Goal: Information Seeking & Learning: Learn about a topic

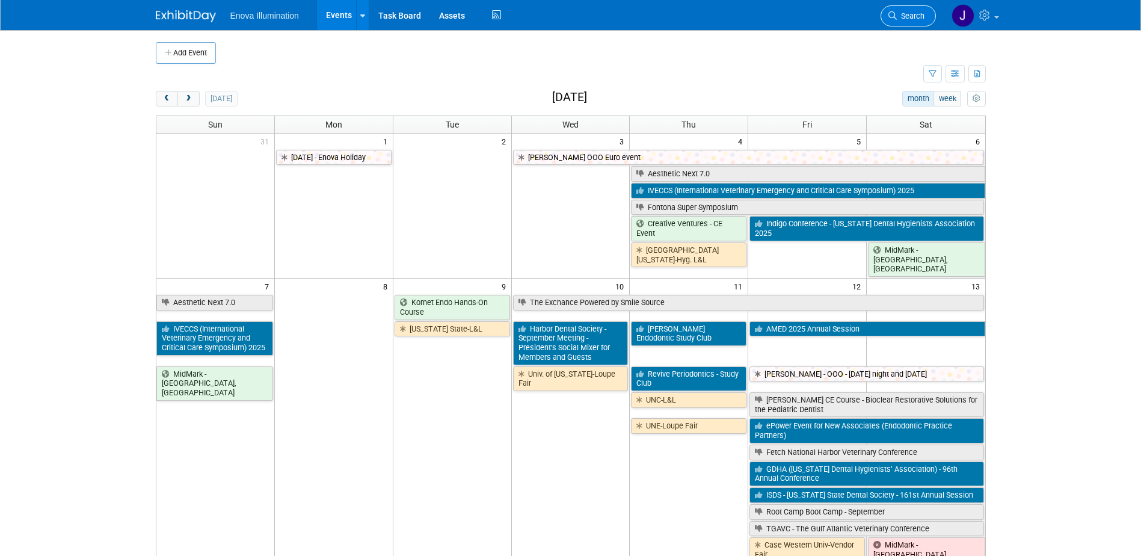
click at [890, 18] on icon at bounding box center [892, 15] width 8 height 8
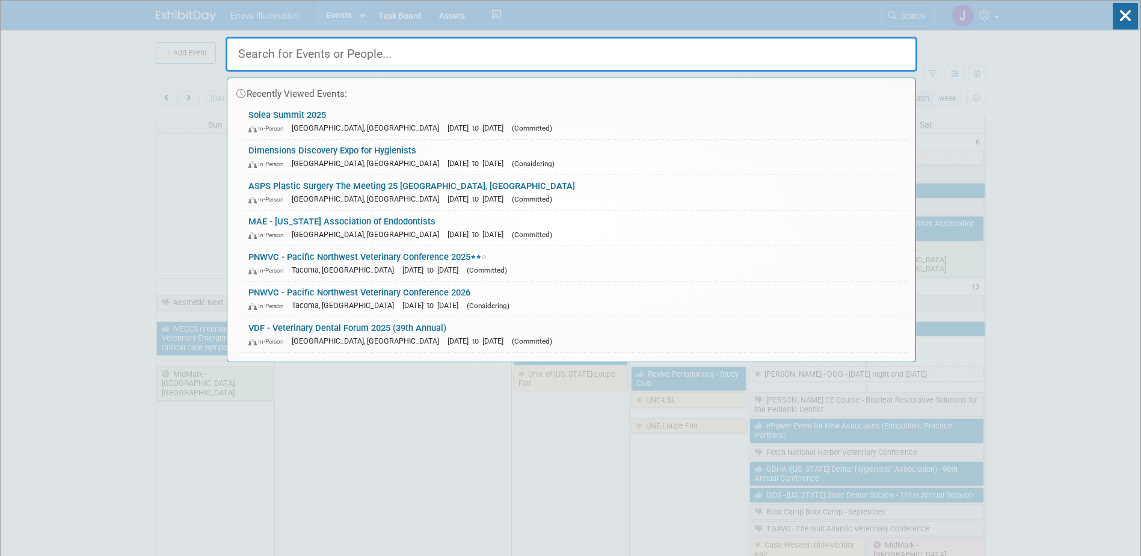
click at [752, 50] on input "text" at bounding box center [572, 54] width 692 height 35
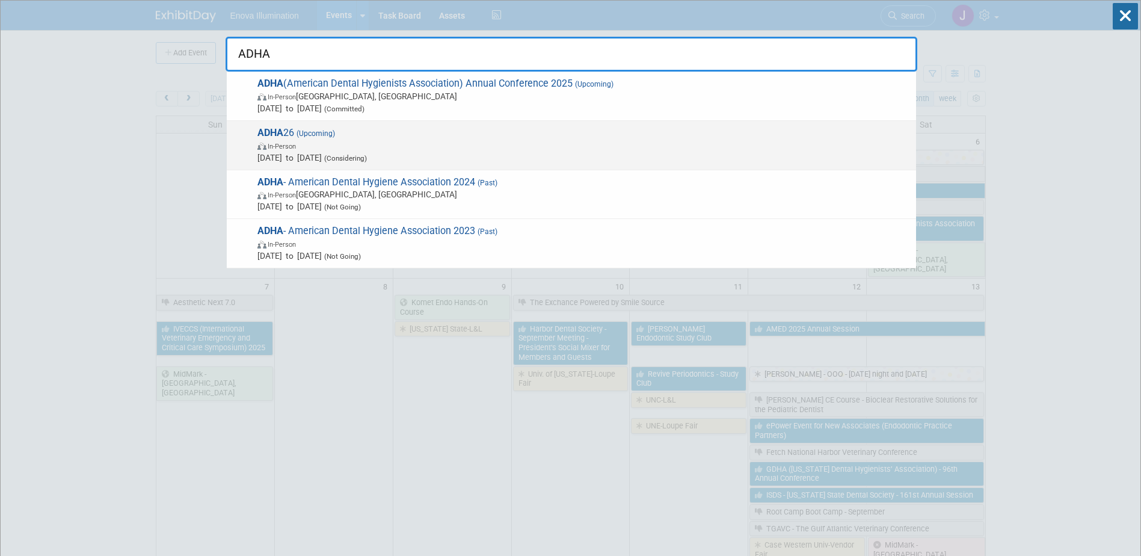
type input "ADHA"
click at [333, 154] on span "Sep 26, 2026 to Sep 28, 2026 (Considering)" at bounding box center [583, 158] width 653 height 12
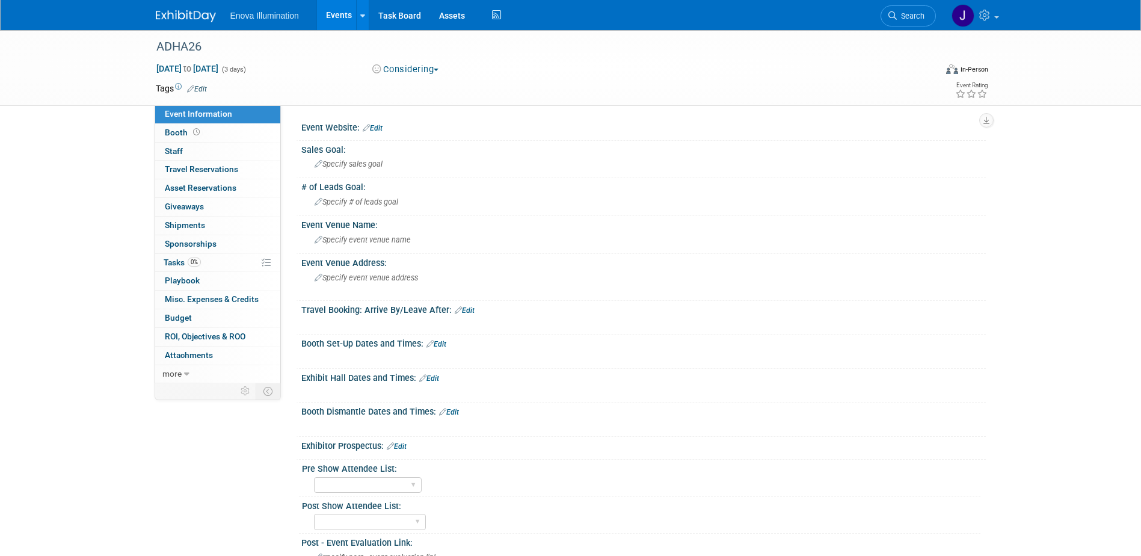
drag, startPoint x: 916, startPoint y: 19, endPoint x: 909, endPoint y: 25, distance: 8.5
click at [916, 19] on span "Search" at bounding box center [911, 15] width 28 height 9
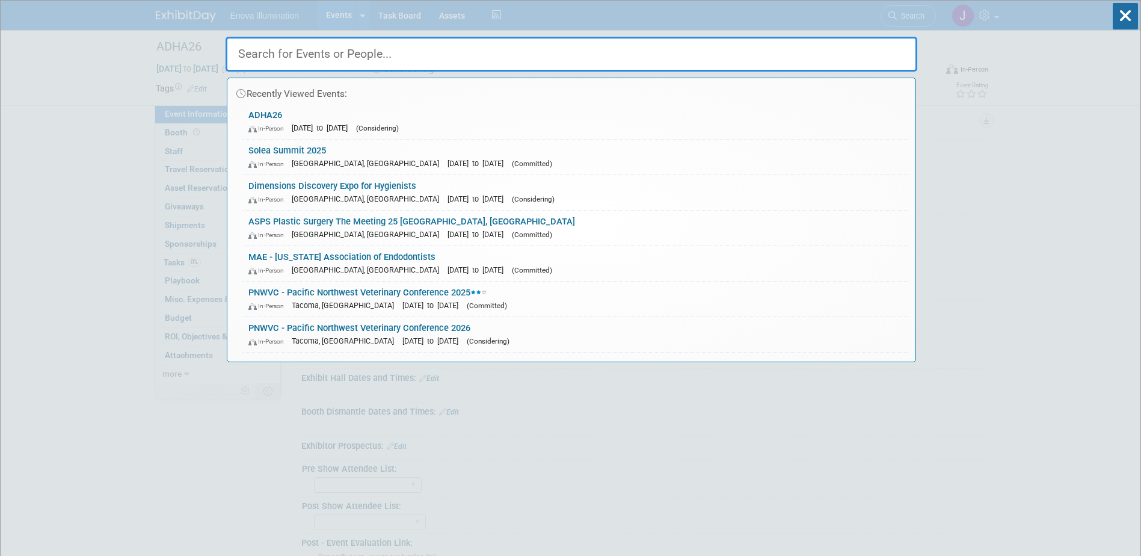
click at [890, 44] on input "text" at bounding box center [572, 54] width 692 height 35
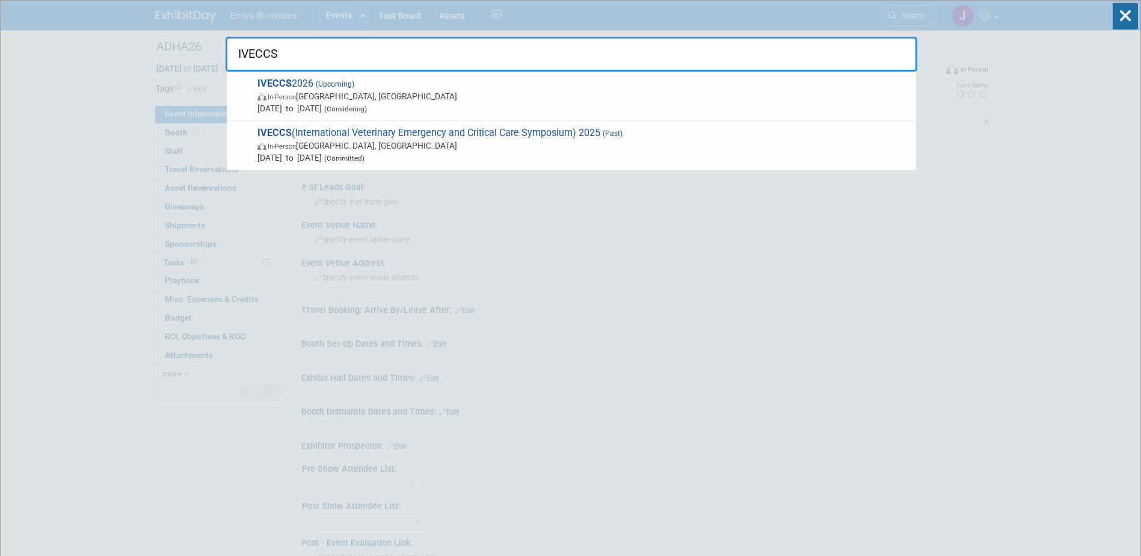
type input "IVECCS"
drag, startPoint x: 470, startPoint y: 46, endPoint x: 263, endPoint y: 5, distance: 210.8
click at [292, 11] on div "IVECCS IVECCS 2026 (Upcoming) In-Person Savannah, GA Sep 14, 2026 to Sep 17, 20…" at bounding box center [572, 36] width 692 height 71
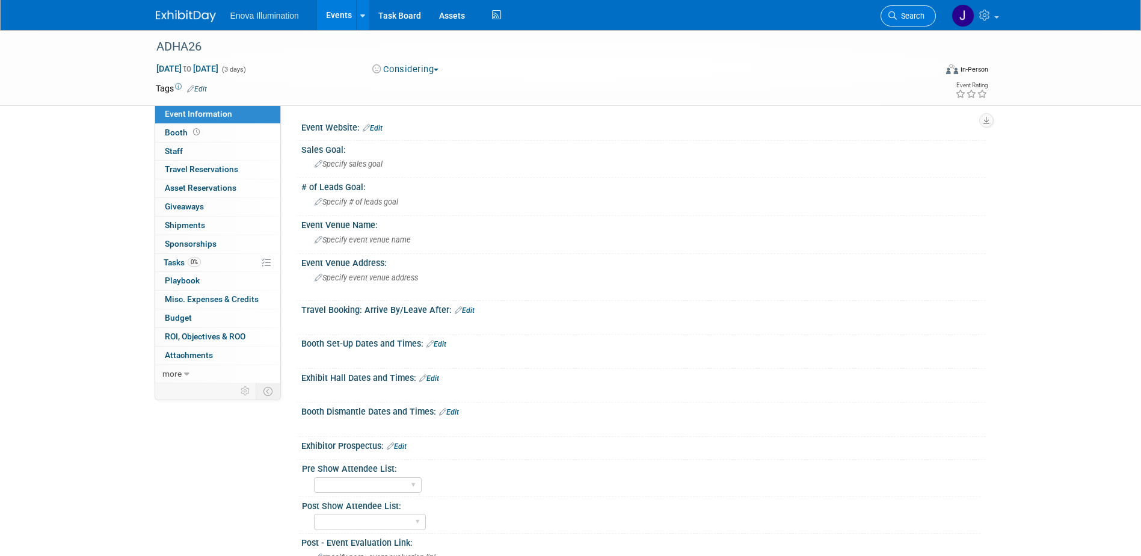
click at [927, 25] on link "Search" at bounding box center [908, 15] width 55 height 21
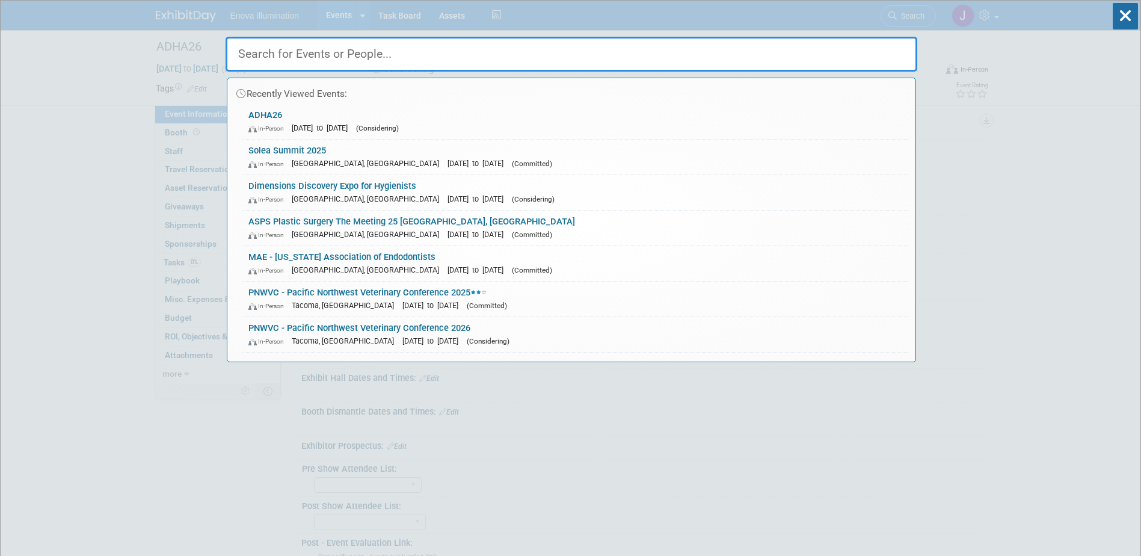
click at [871, 41] on input "text" at bounding box center [572, 54] width 692 height 35
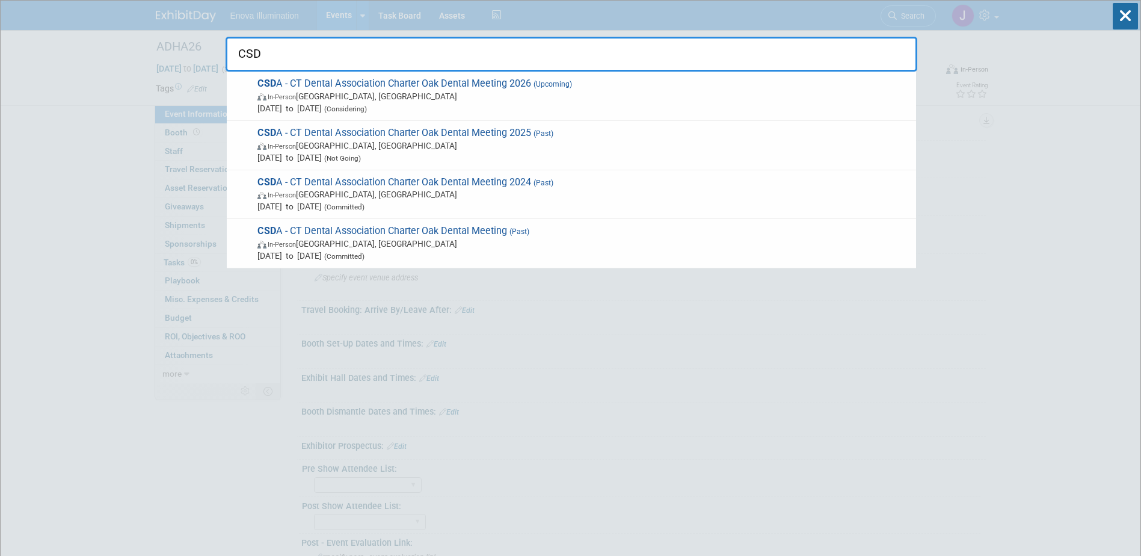
type input "CSD"
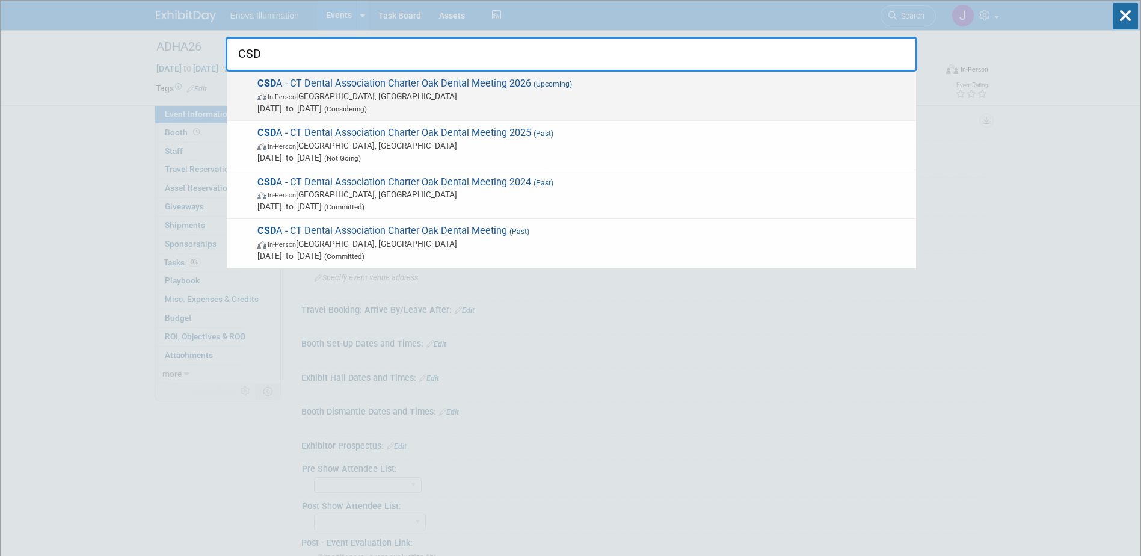
click at [343, 91] on span "In-Person Montville, CT" at bounding box center [583, 96] width 653 height 12
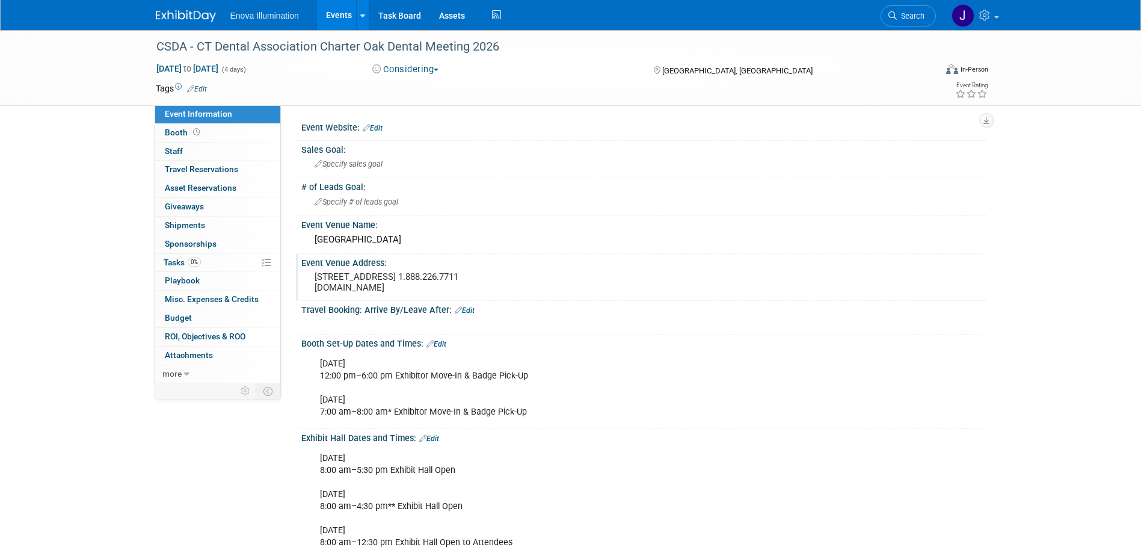
click at [397, 288] on pre "1 Mohegan Sun Boulevard Uncasville, CT 06382 1.888.226.7711 www.mohegansun.com" at bounding box center [444, 282] width 259 height 22
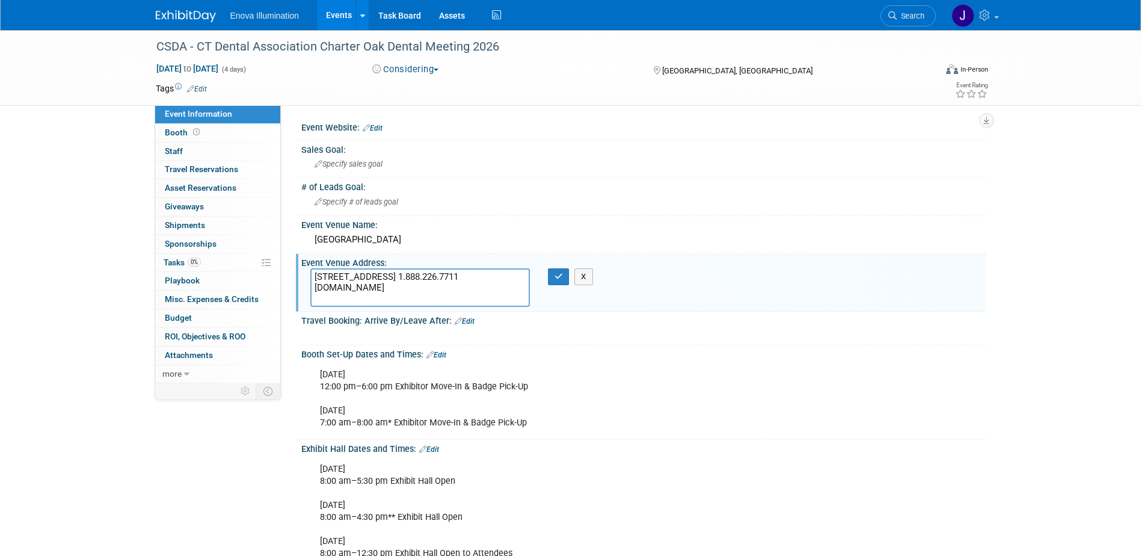
drag, startPoint x: 397, startPoint y: 288, endPoint x: 405, endPoint y: 282, distance: 10.0
click at [405, 283] on textarea "1 Mohegan Sun Boulevard Uncasville, CT 06382 1.888.226.7711 www.mohegansun.com" at bounding box center [420, 287] width 220 height 38
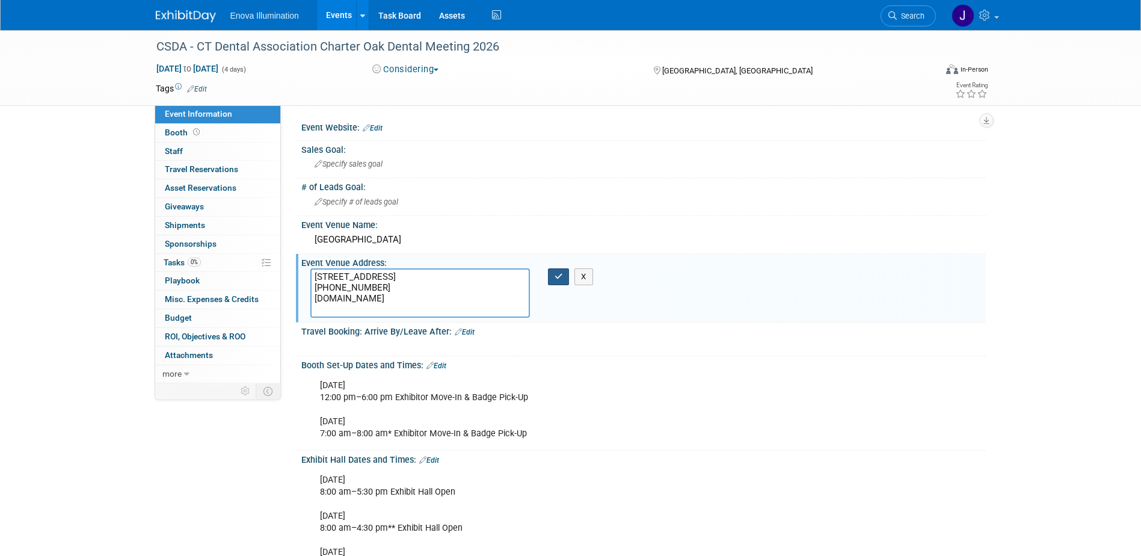
type textarea "1 Mohegan Sun Boulevard Uncasville, CT 06382 1.888.226.7711 www.mohegansun.com"
click at [560, 279] on icon "button" at bounding box center [559, 276] width 8 height 8
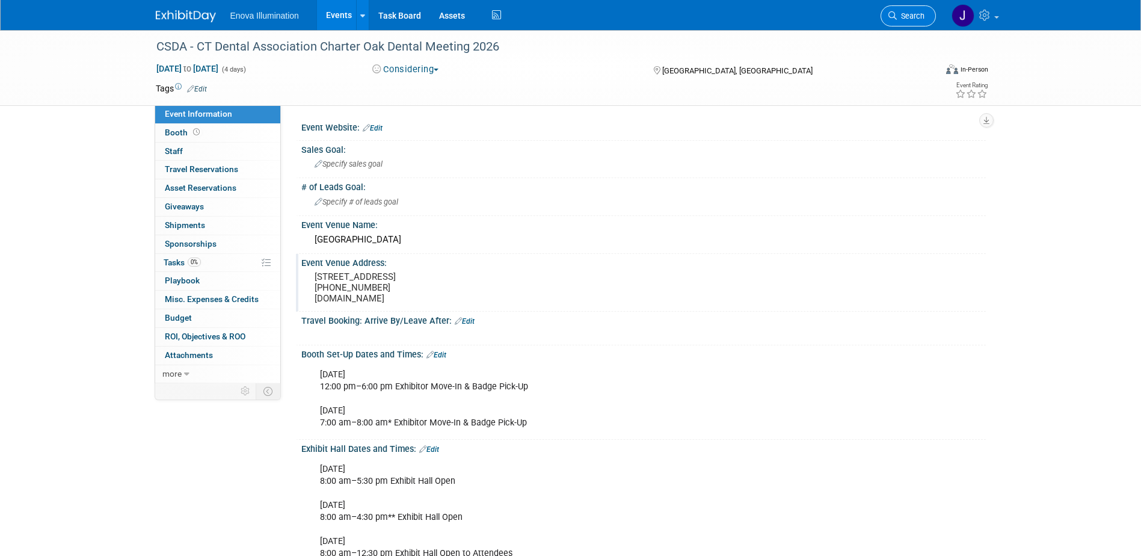
click at [920, 10] on link "Search" at bounding box center [908, 15] width 55 height 21
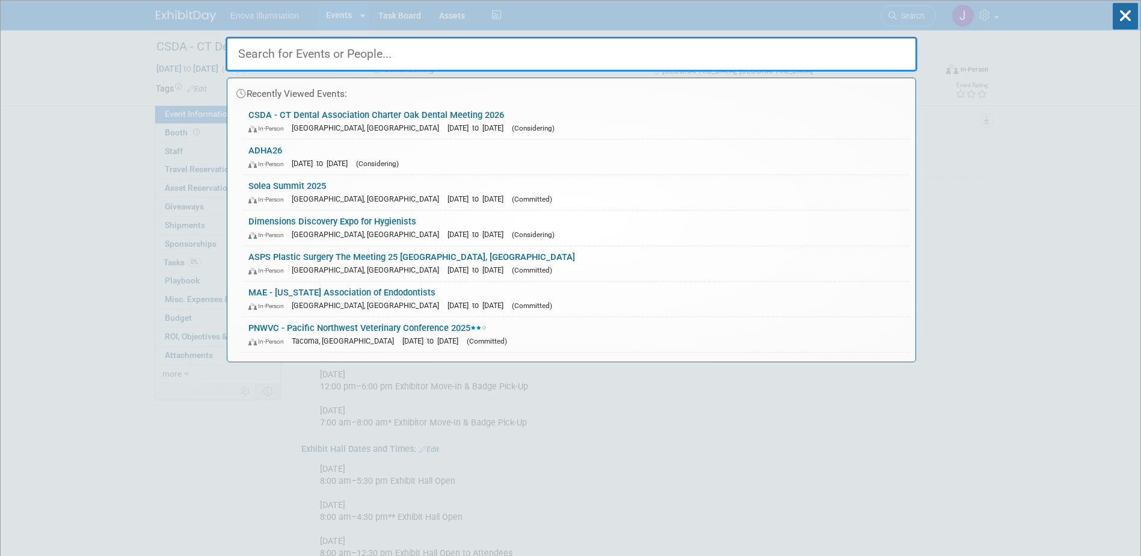
click at [899, 45] on input "text" at bounding box center [572, 54] width 692 height 35
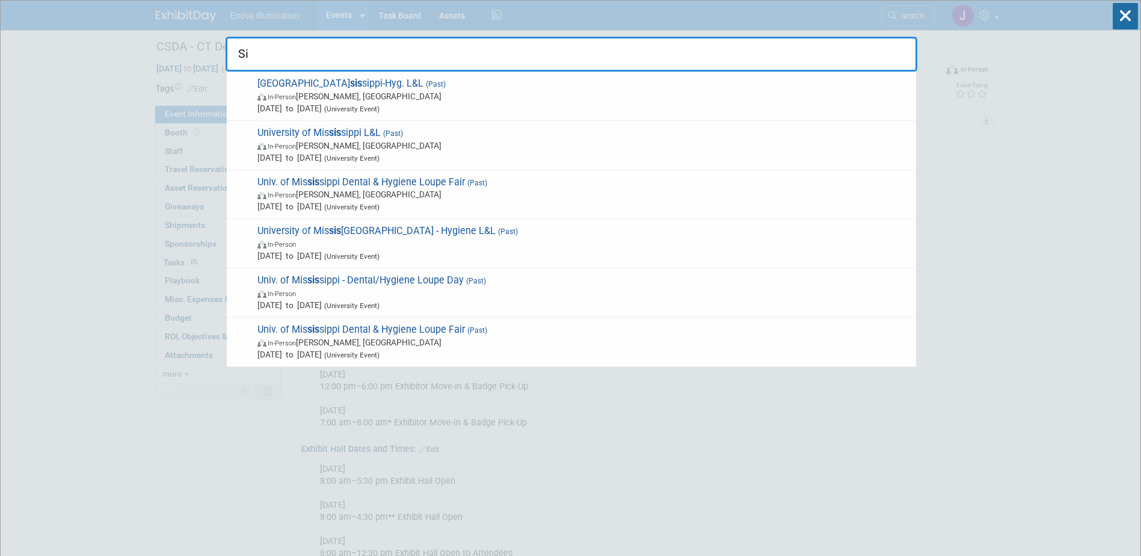
type input "S"
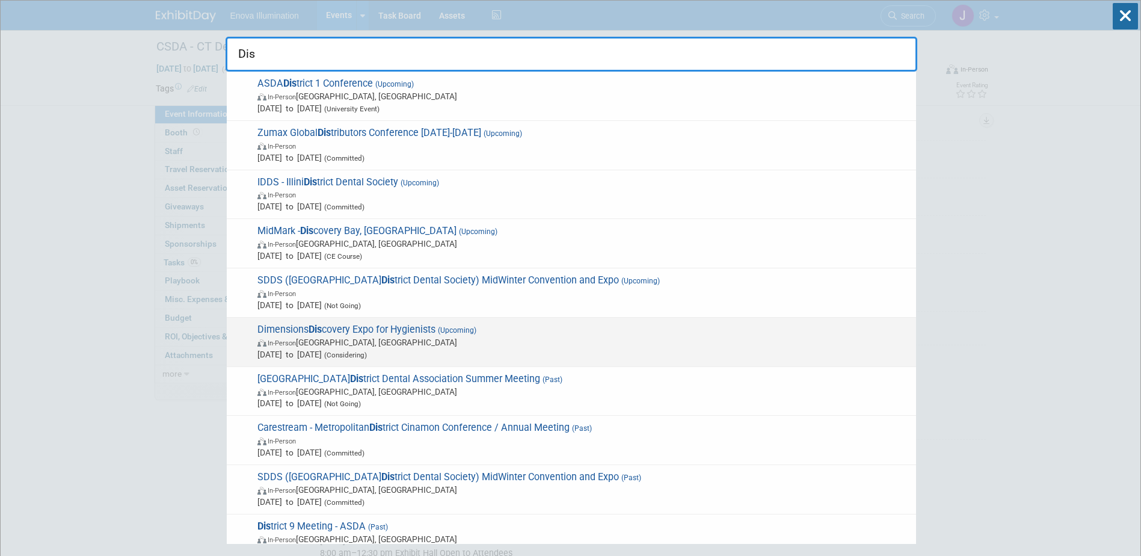
type input "Dis"
click at [374, 319] on div "Dimensions Dis covery Expo for Hygienists (Upcoming) In-Person Anaheim, CA Aug …" at bounding box center [571, 342] width 689 height 49
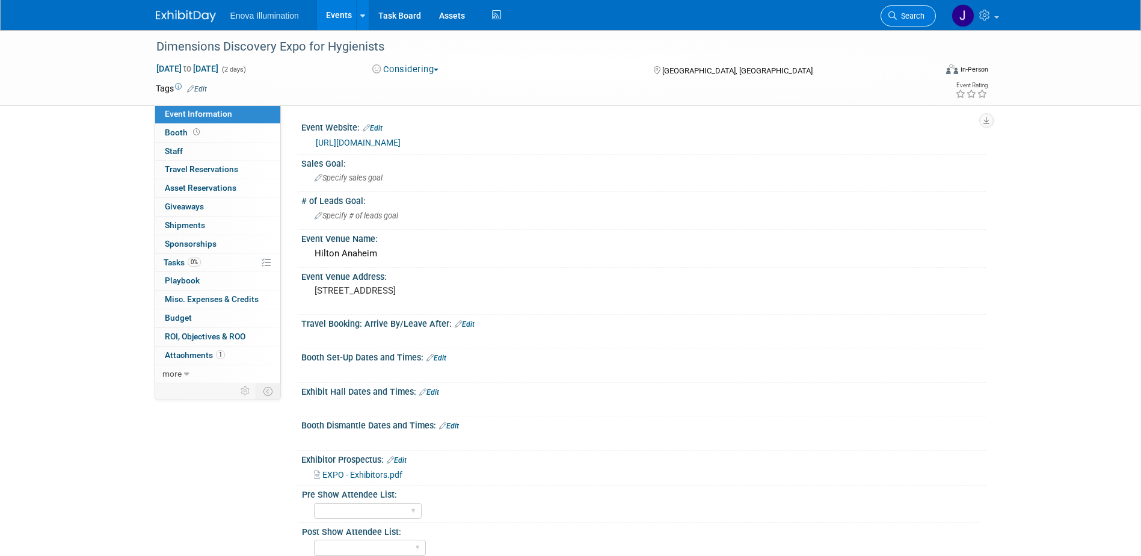
click at [914, 22] on link "Search" at bounding box center [908, 15] width 55 height 21
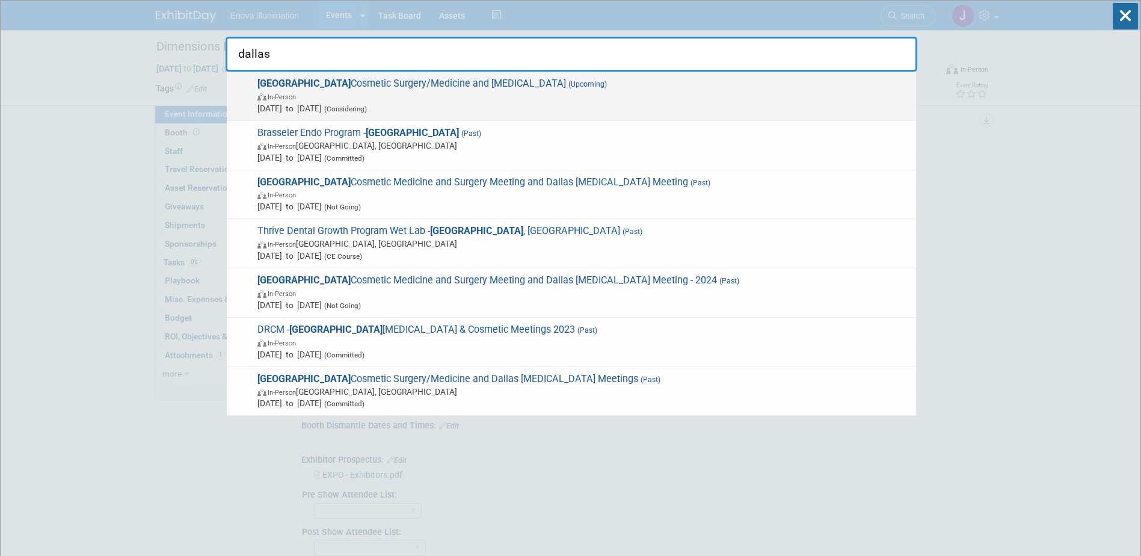
type input "dallas"
click at [407, 87] on span "Dallas Cosmetic Surgery/Medicine and Rhinoplasty (Upcoming) In-Person Mar 19, 2…" at bounding box center [582, 96] width 656 height 37
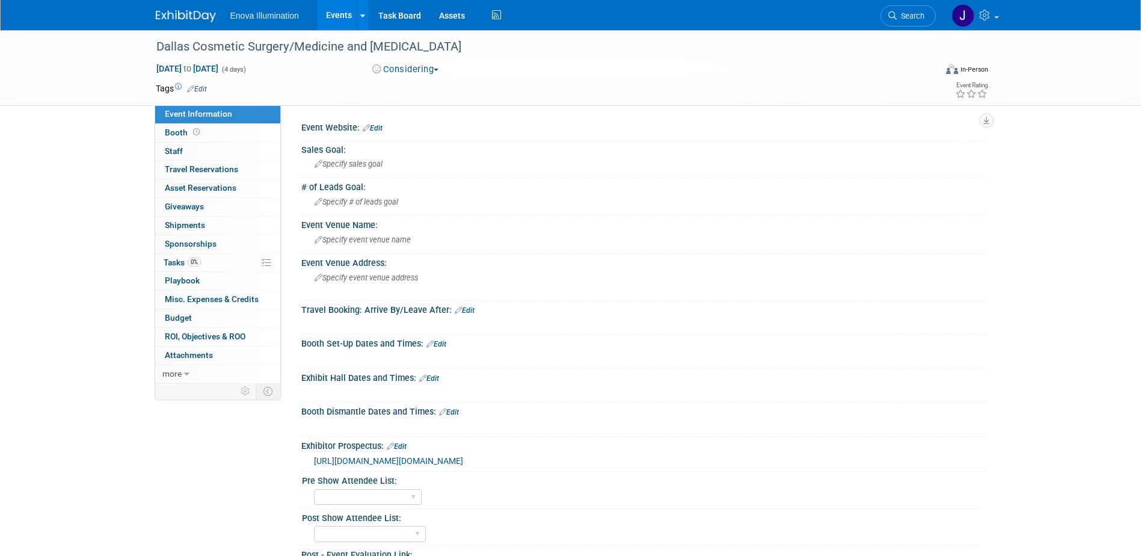
click at [390, 463] on span "https://us-west-2.protection.sophos.com/?d=cvent.com&u=aHR0cHM6Ly9jdXN0b20uY3Zl…" at bounding box center [388, 461] width 149 height 10
click at [363, 278] on span "Specify event venue address" at bounding box center [366, 277] width 103 height 9
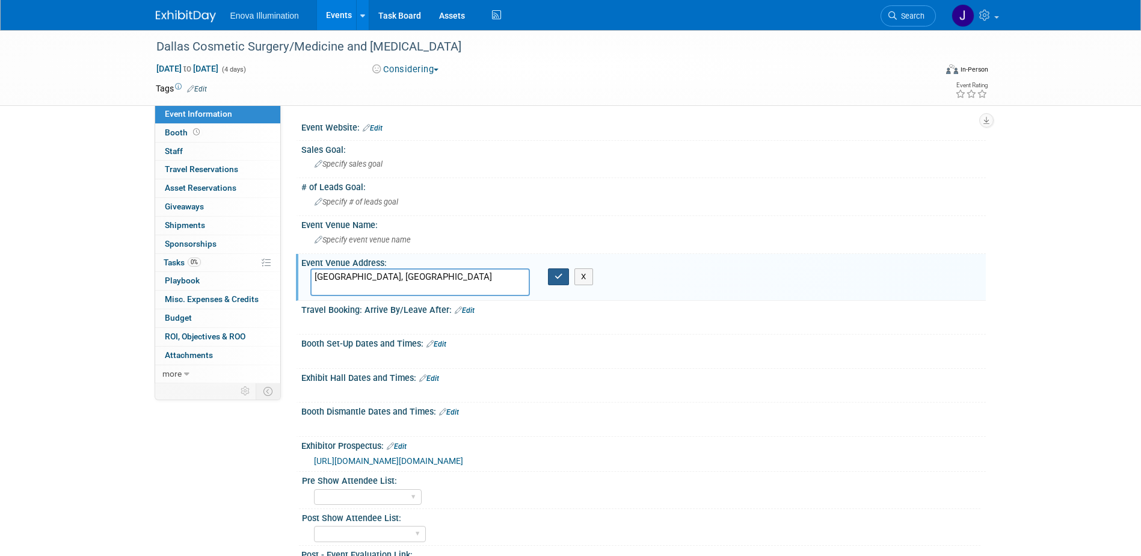
type textarea "[GEOGRAPHIC_DATA], [GEOGRAPHIC_DATA]"
click at [549, 279] on button "button" at bounding box center [559, 276] width 22 height 17
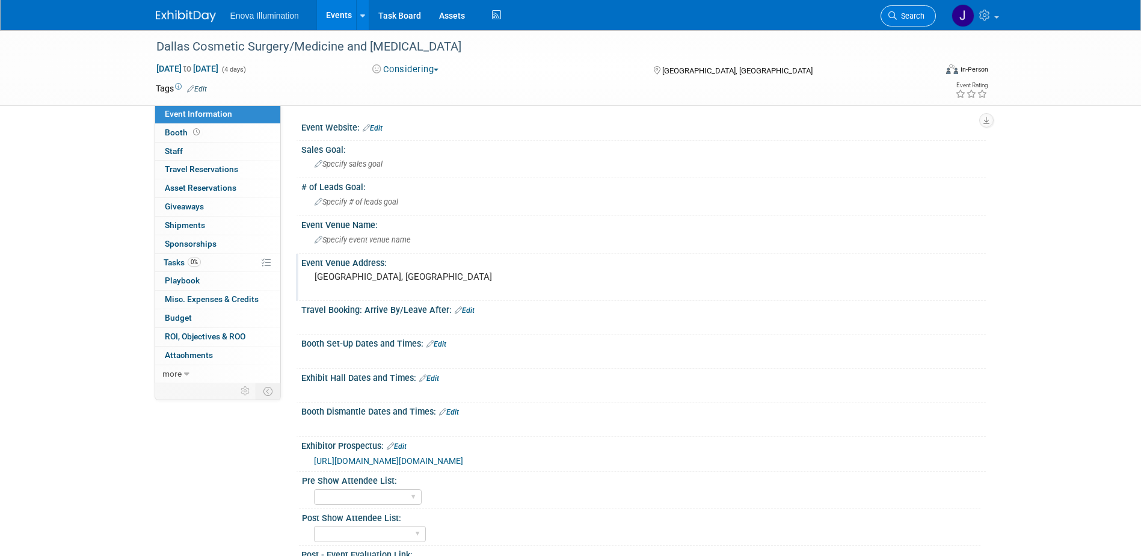
click at [905, 13] on span "Search" at bounding box center [911, 15] width 28 height 9
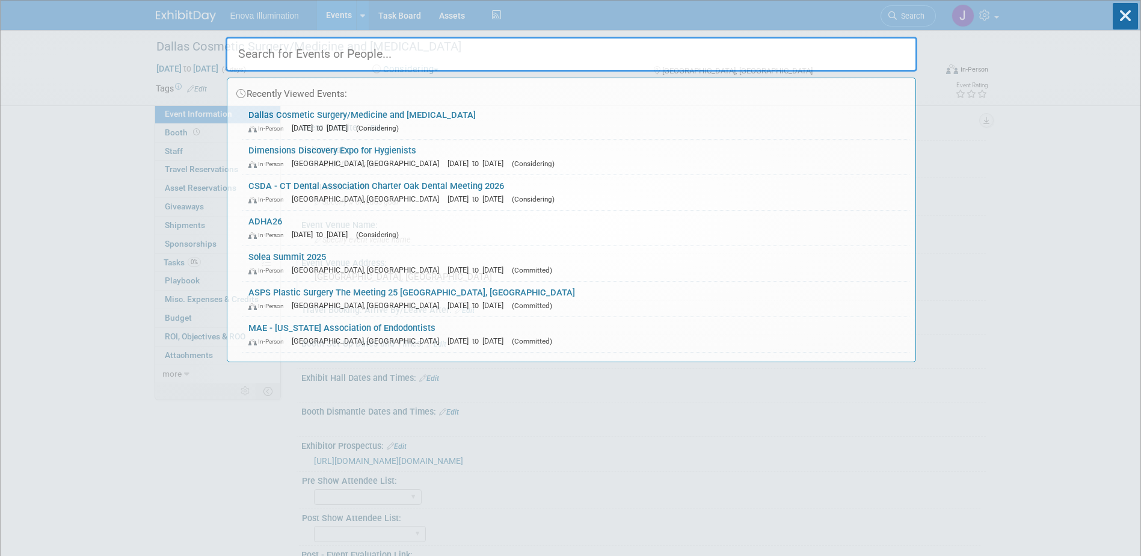
click at [869, 49] on input "text" at bounding box center [572, 54] width 692 height 35
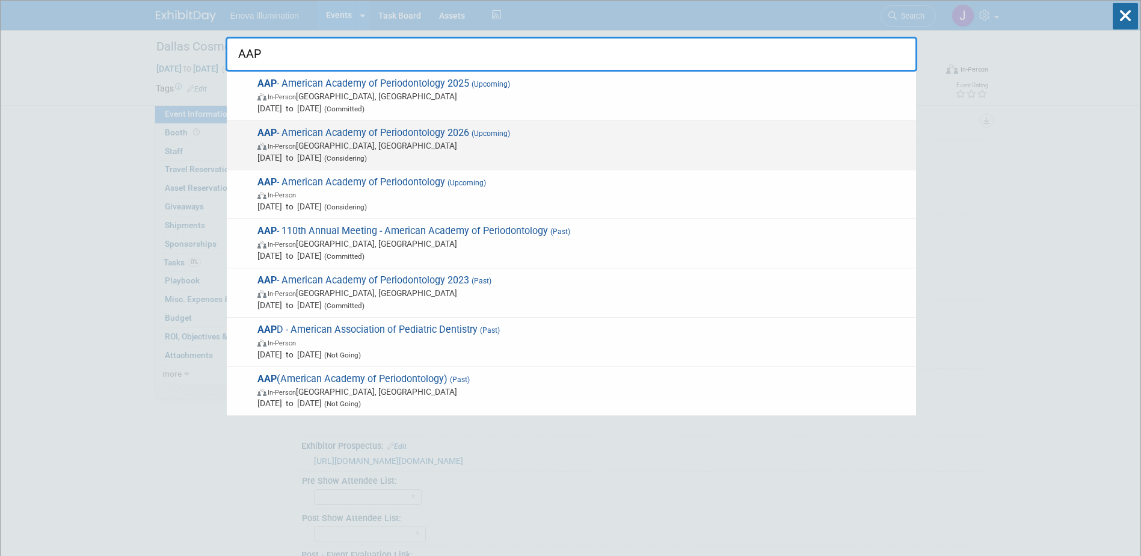
type input "AAP"
click at [352, 132] on span "AAP - American Academy of Periodontology 2026 (Upcoming) In-Person Seattle, WA …" at bounding box center [582, 145] width 656 height 37
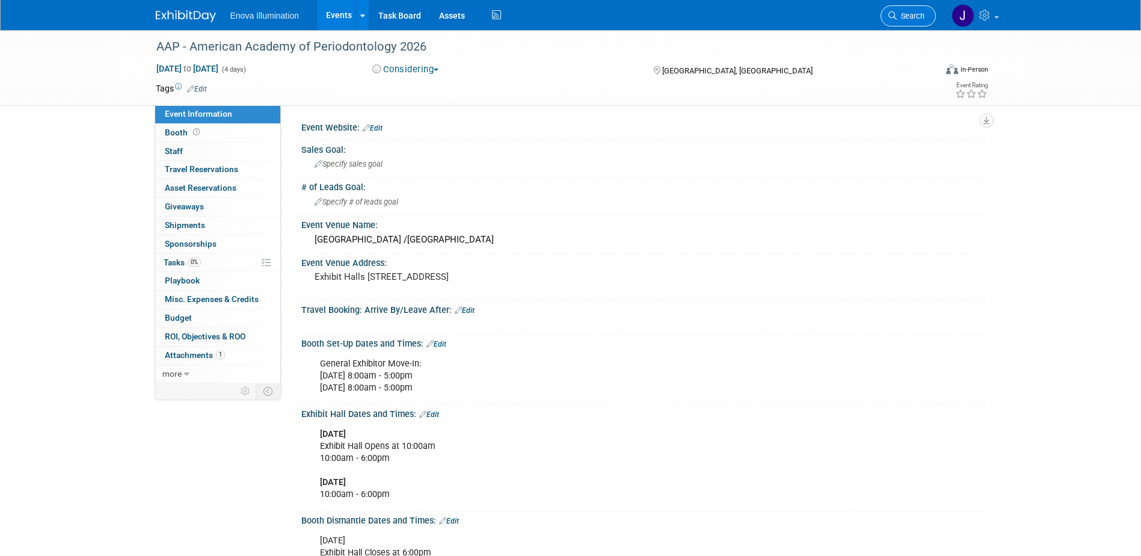
click at [907, 20] on span "Search" at bounding box center [911, 15] width 28 height 9
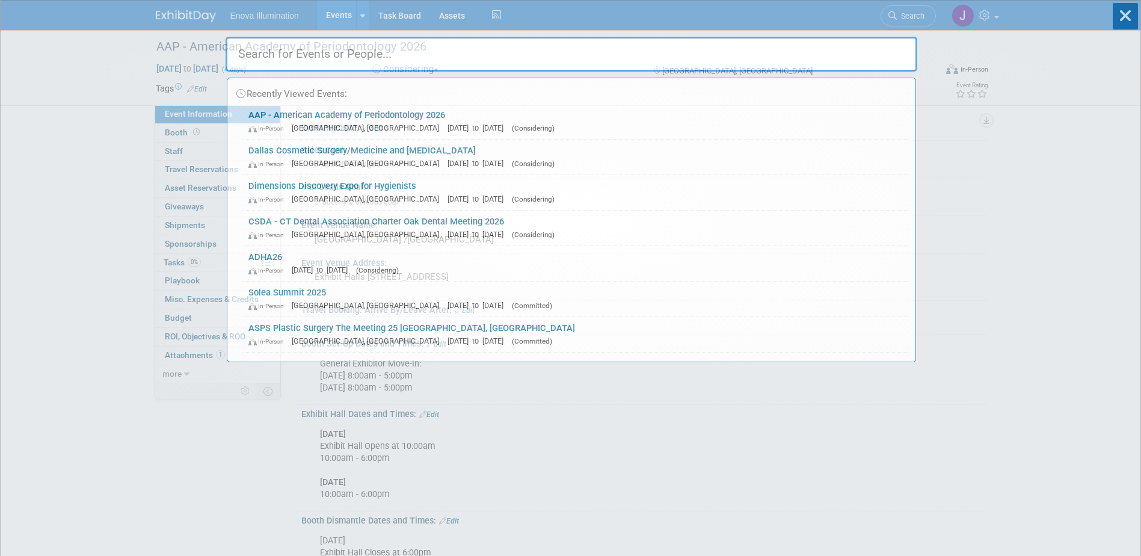
click at [872, 48] on input "text" at bounding box center [572, 54] width 692 height 35
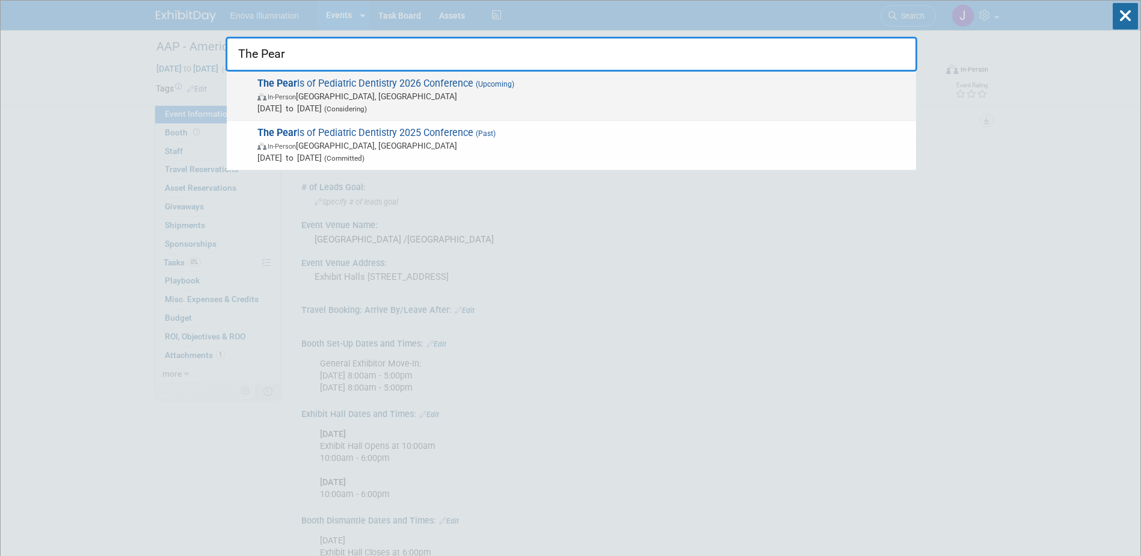
type input "The Pear"
click at [356, 100] on span "In-Person Austin, TX" at bounding box center [583, 96] width 653 height 12
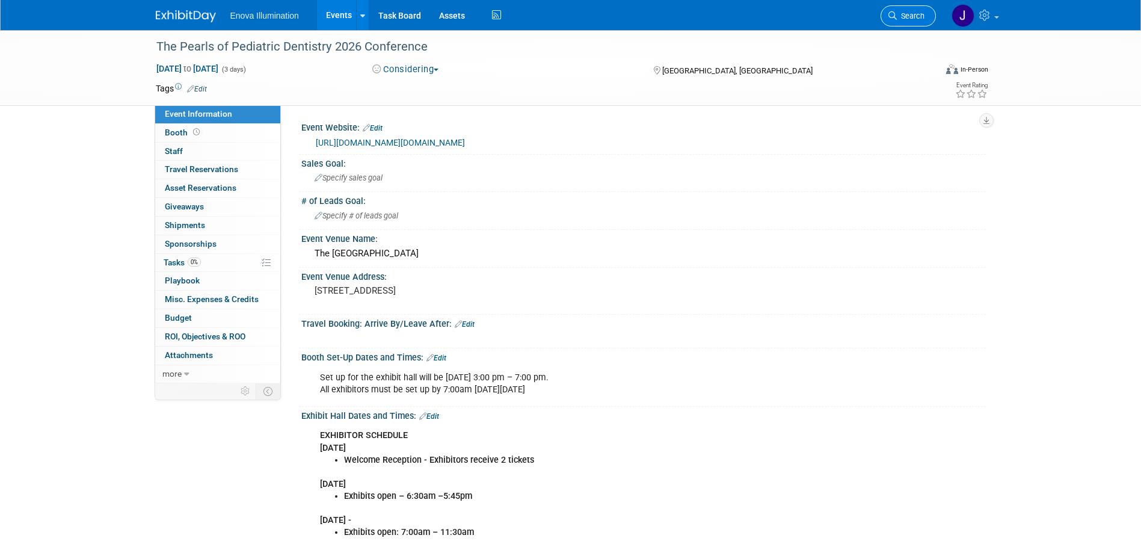
click at [915, 24] on link "Search" at bounding box center [908, 15] width 55 height 21
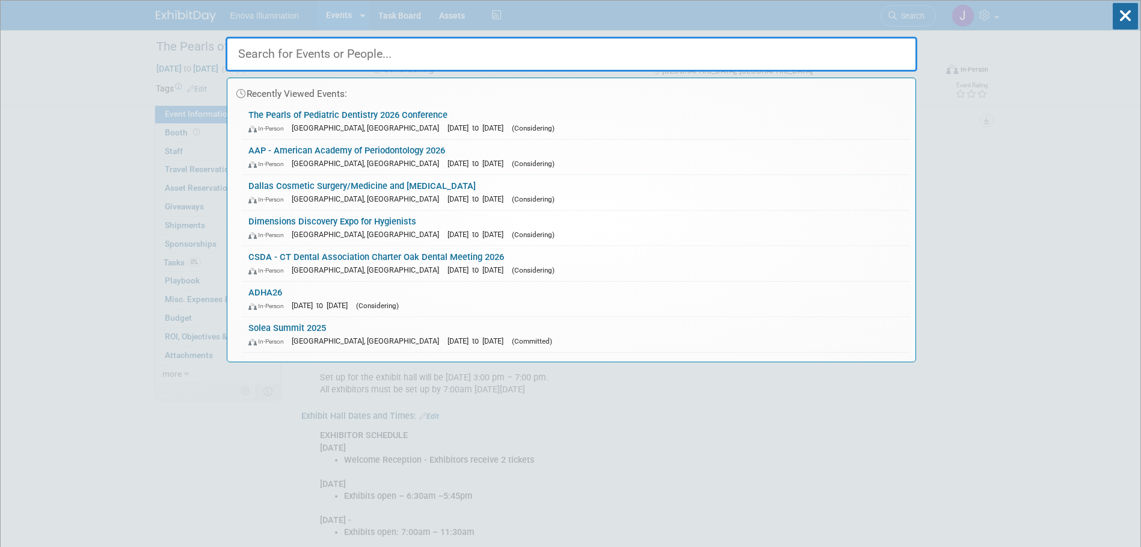
click at [866, 43] on input "text" at bounding box center [572, 54] width 692 height 35
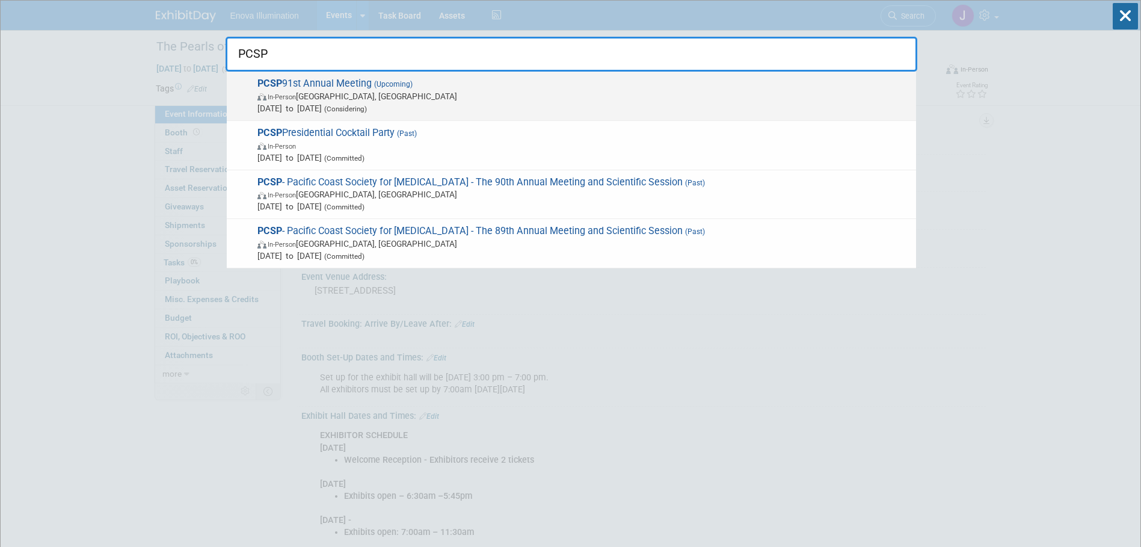
type input "PCSP"
click at [297, 90] on span "In-Person Portland, OR" at bounding box center [583, 96] width 653 height 12
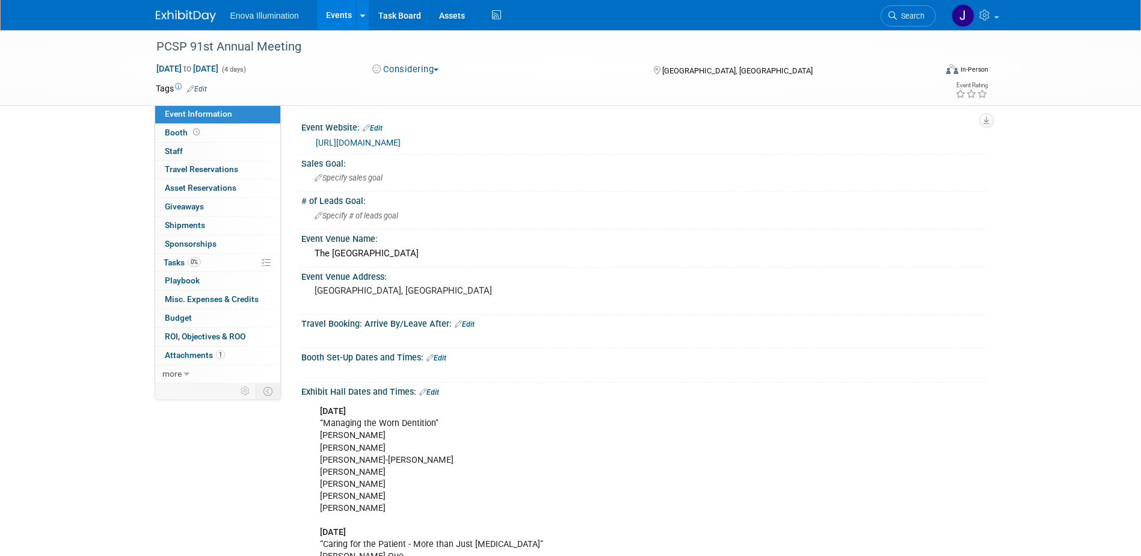
click at [913, 13] on span "Search" at bounding box center [911, 15] width 28 height 9
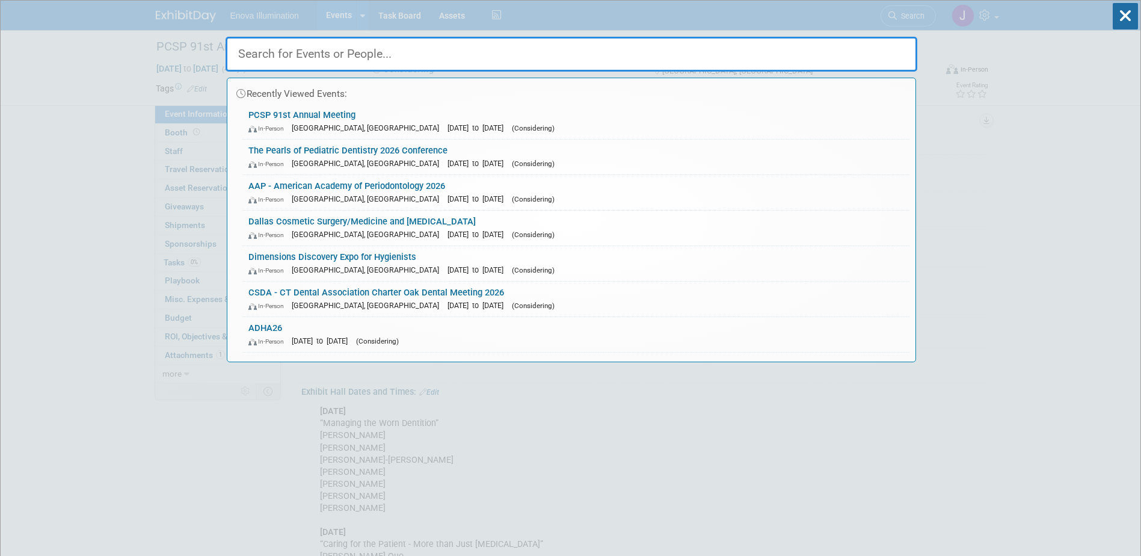
click at [843, 41] on input "text" at bounding box center [572, 54] width 692 height 35
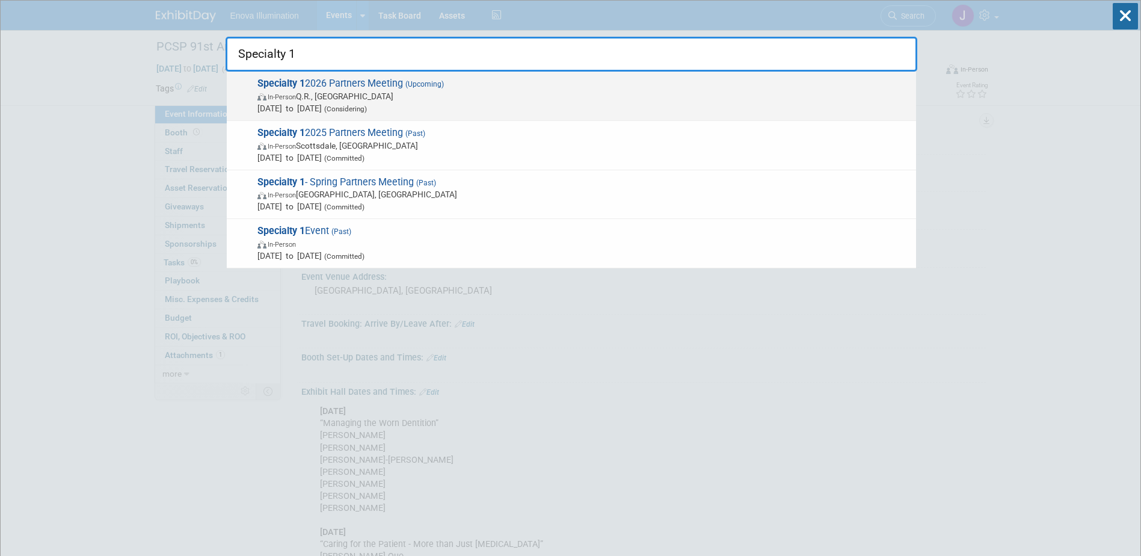
type input "Specialty 1"
click at [328, 97] on span "In-Person Q.R., [GEOGRAPHIC_DATA]" at bounding box center [583, 96] width 653 height 12
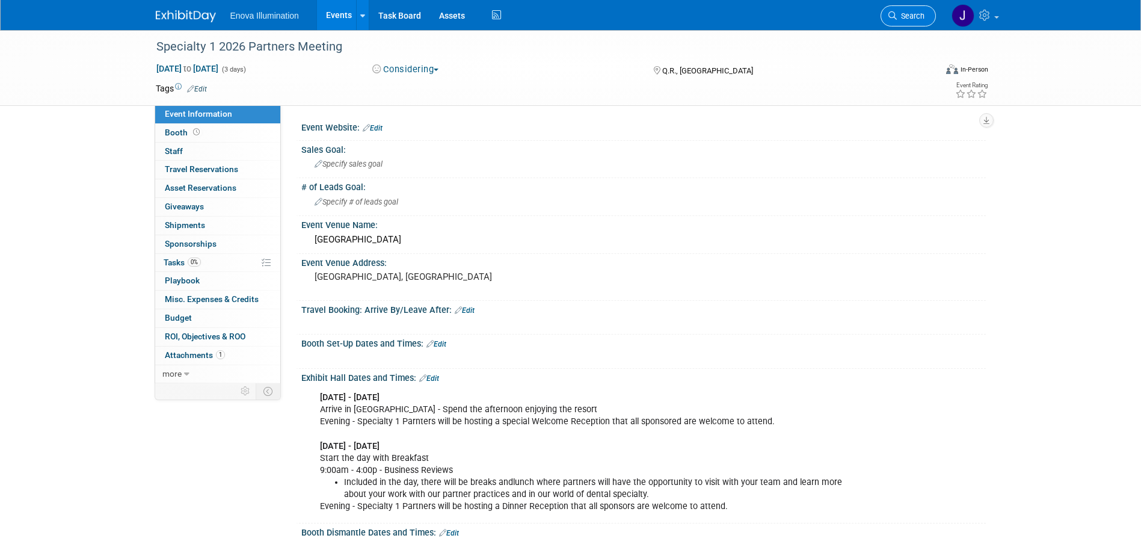
click at [911, 10] on link "Search" at bounding box center [908, 15] width 55 height 21
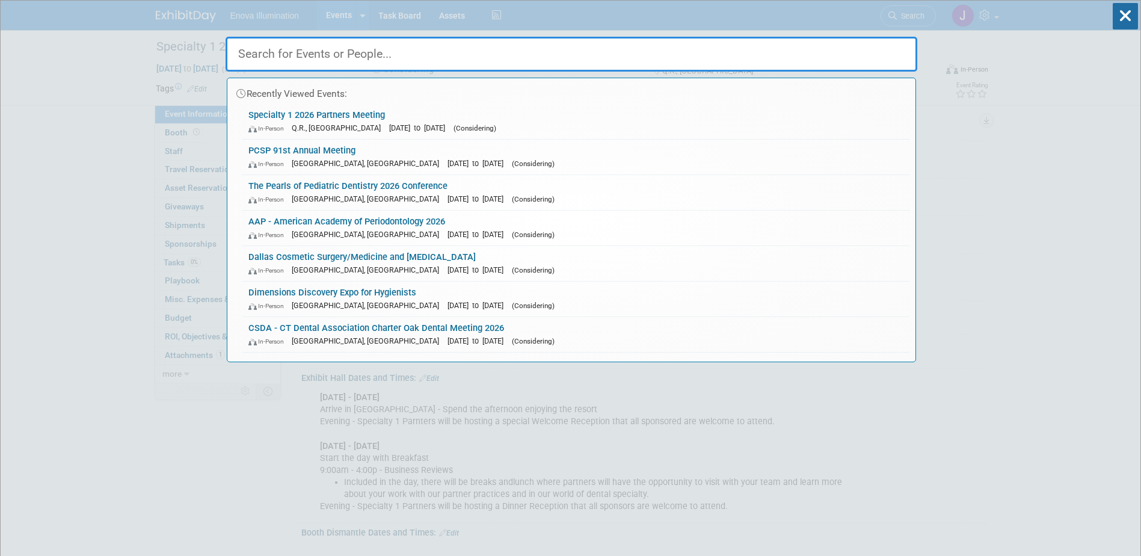
click at [864, 49] on input "text" at bounding box center [572, 54] width 692 height 35
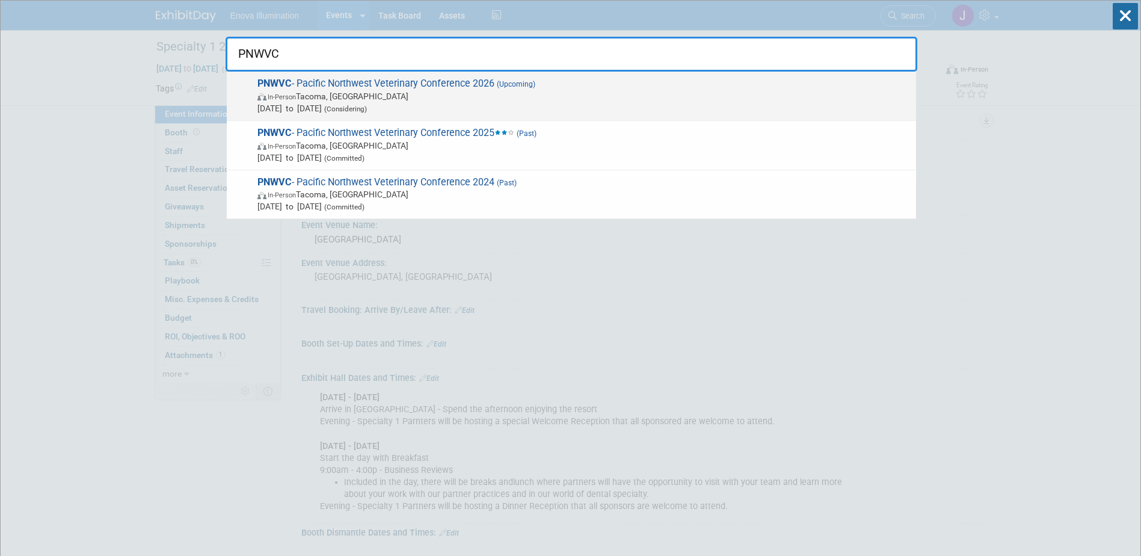
type input "PNWVC"
click at [336, 100] on span "In-Person Tacoma, WA" at bounding box center [583, 96] width 653 height 12
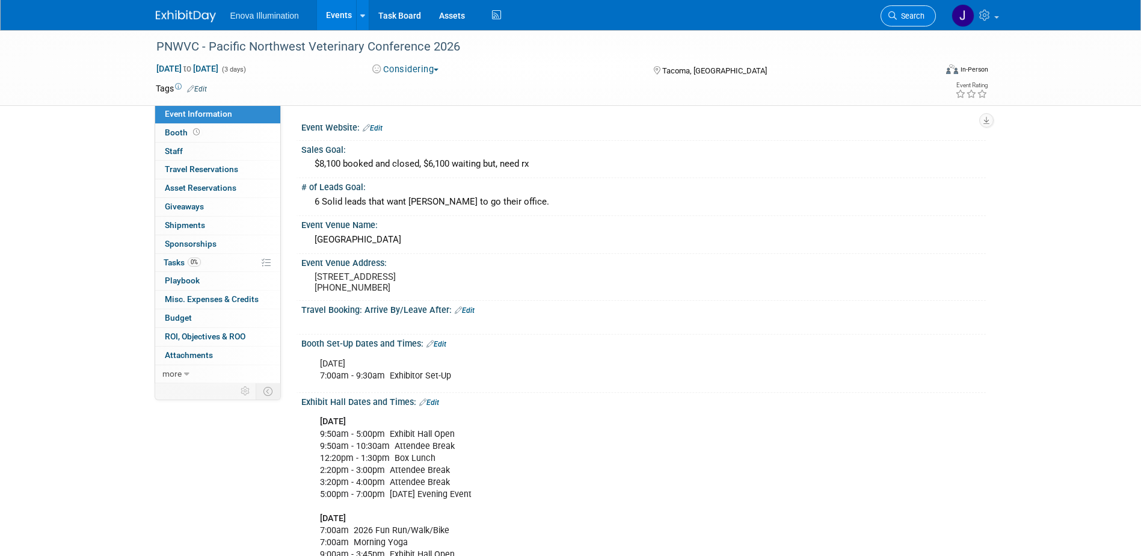
drag, startPoint x: 920, startPoint y: 19, endPoint x: 899, endPoint y: 26, distance: 22.3
click at [920, 19] on span "Search" at bounding box center [911, 15] width 28 height 9
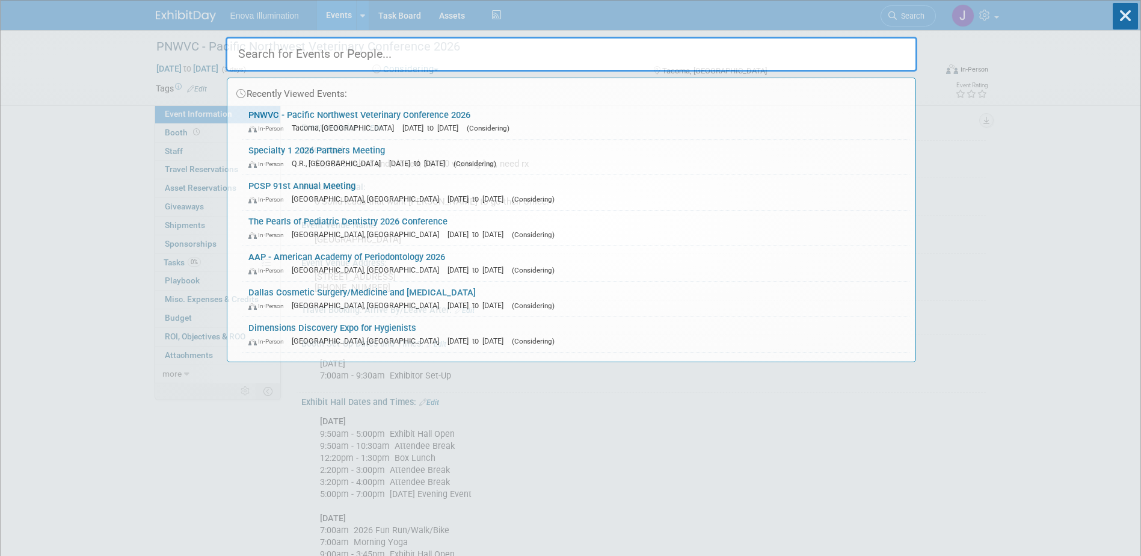
click at [819, 52] on input "text" at bounding box center [572, 54] width 692 height 35
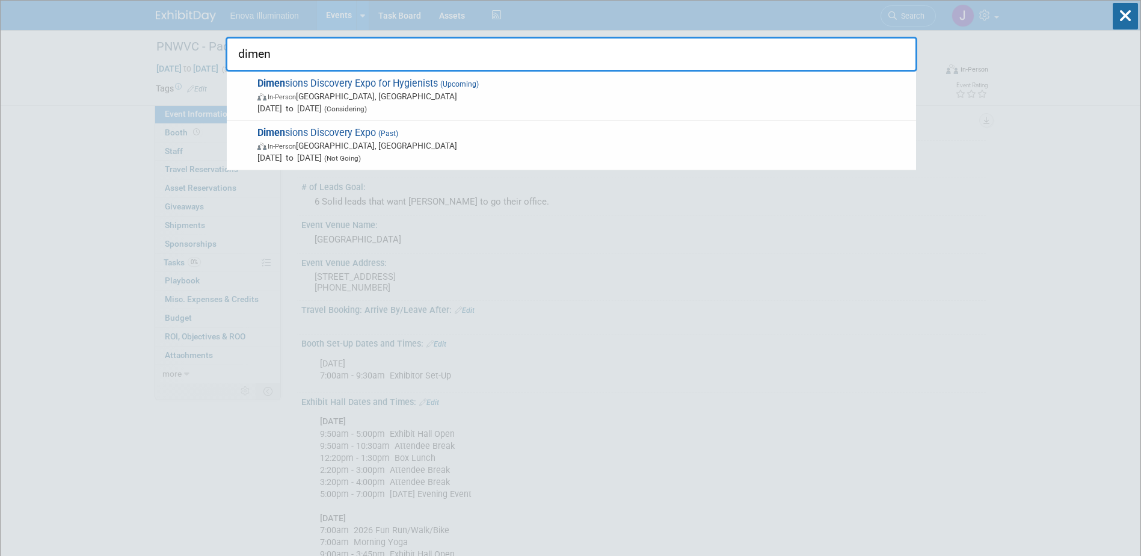
type input "dimen"
drag, startPoint x: 364, startPoint y: 58, endPoint x: 9, endPoint y: 2, distance: 359.9
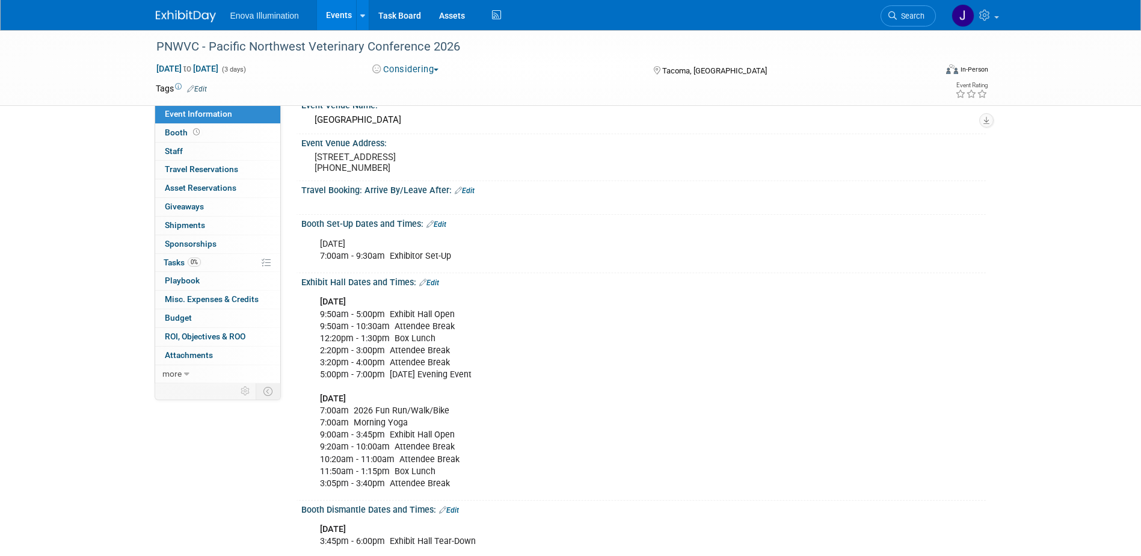
scroll to position [120, 0]
click at [915, 20] on link "Search" at bounding box center [908, 15] width 55 height 21
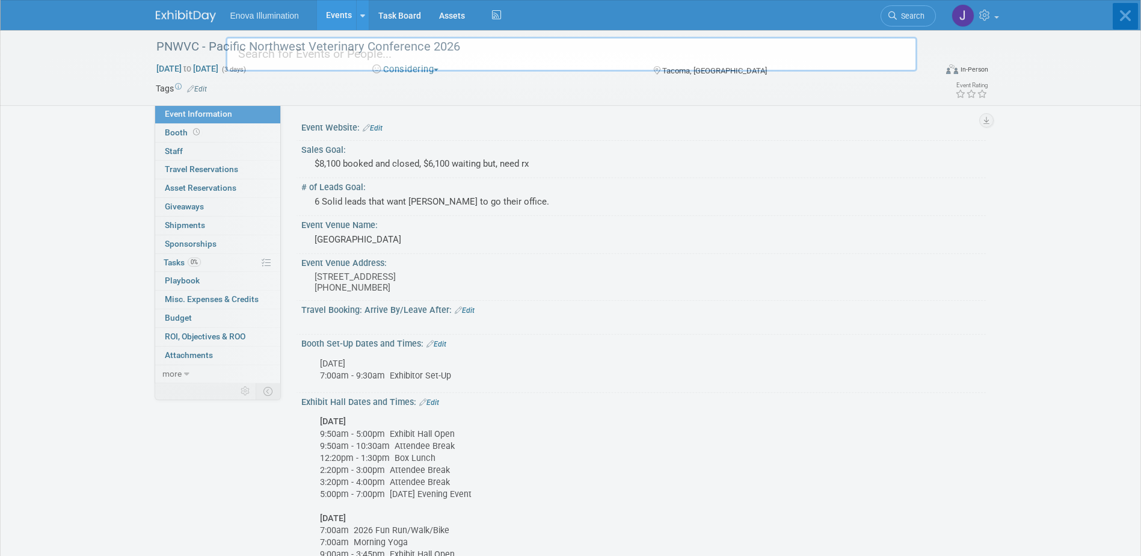
click at [862, 51] on input "text" at bounding box center [572, 54] width 692 height 35
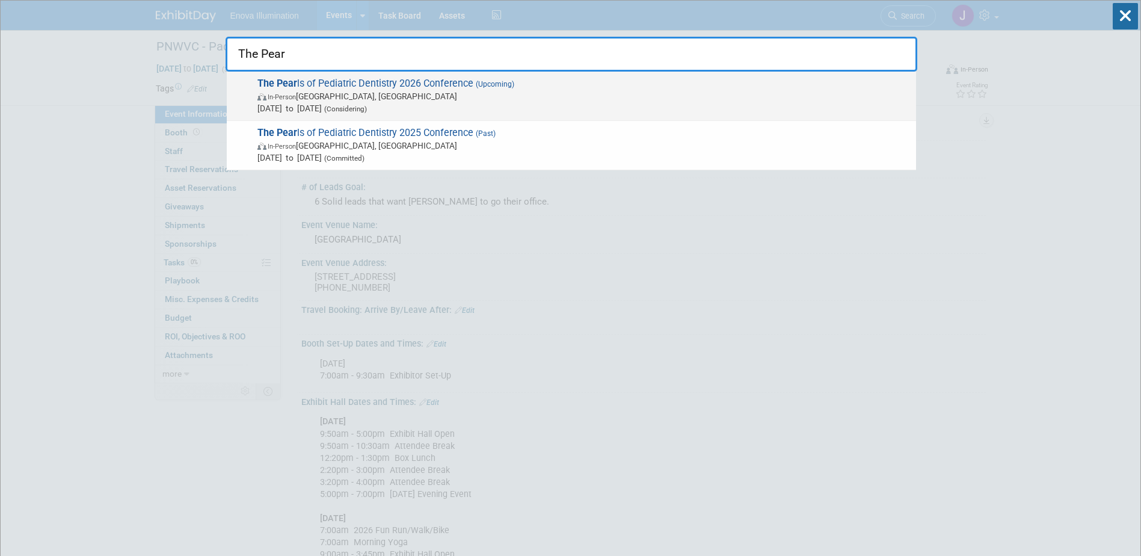
type input "The Pear"
click at [441, 101] on span "In-Person Austin, TX" at bounding box center [583, 96] width 653 height 12
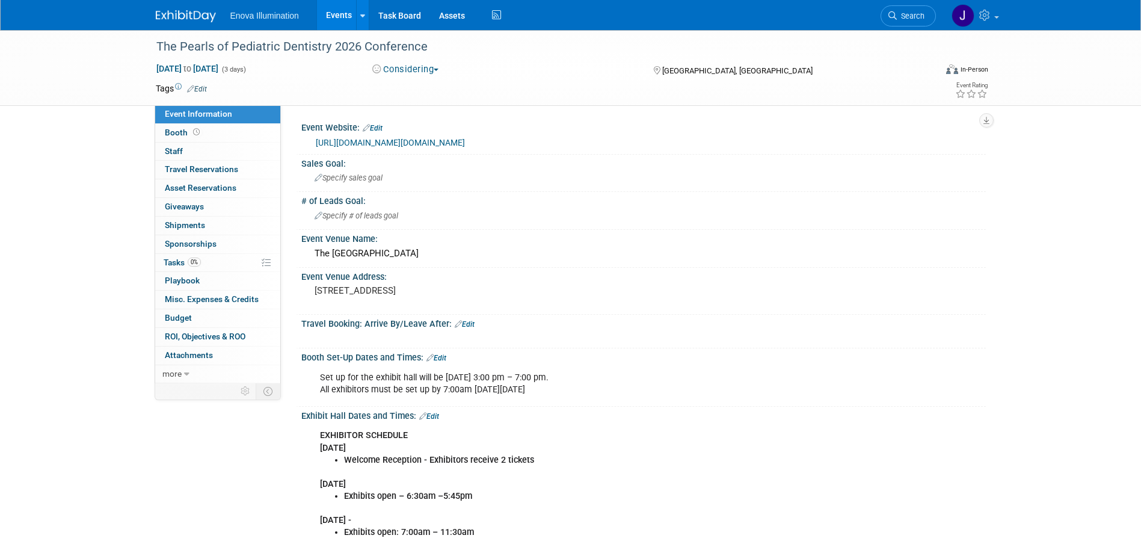
click at [894, 19] on icon at bounding box center [892, 15] width 8 height 8
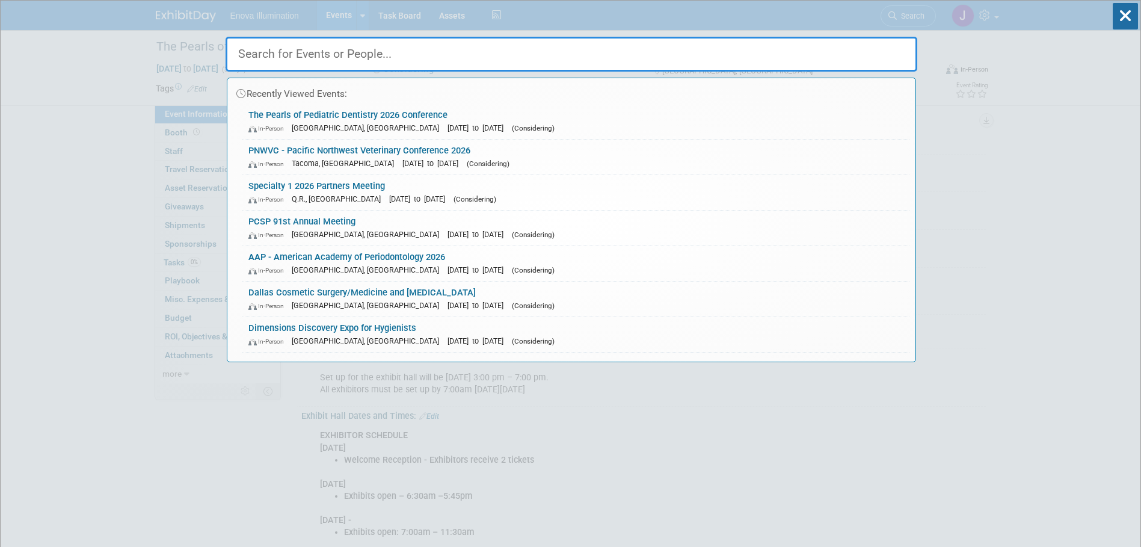
click at [782, 48] on input "text" at bounding box center [572, 54] width 692 height 35
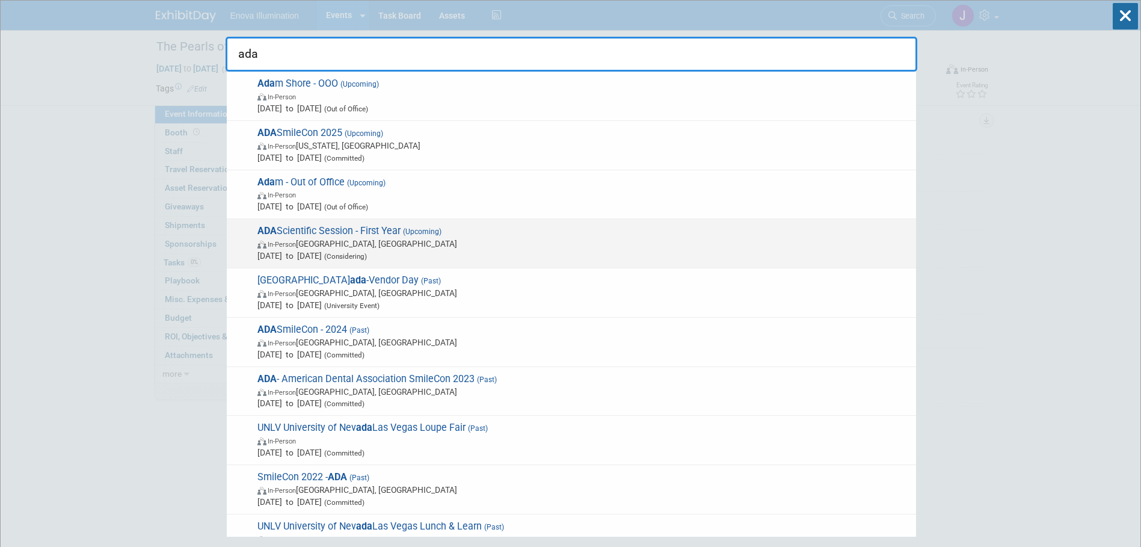
type input "ada"
click at [323, 252] on span "Oct 8, 2026 to Oct 10, 2026 (Considering)" at bounding box center [583, 256] width 653 height 12
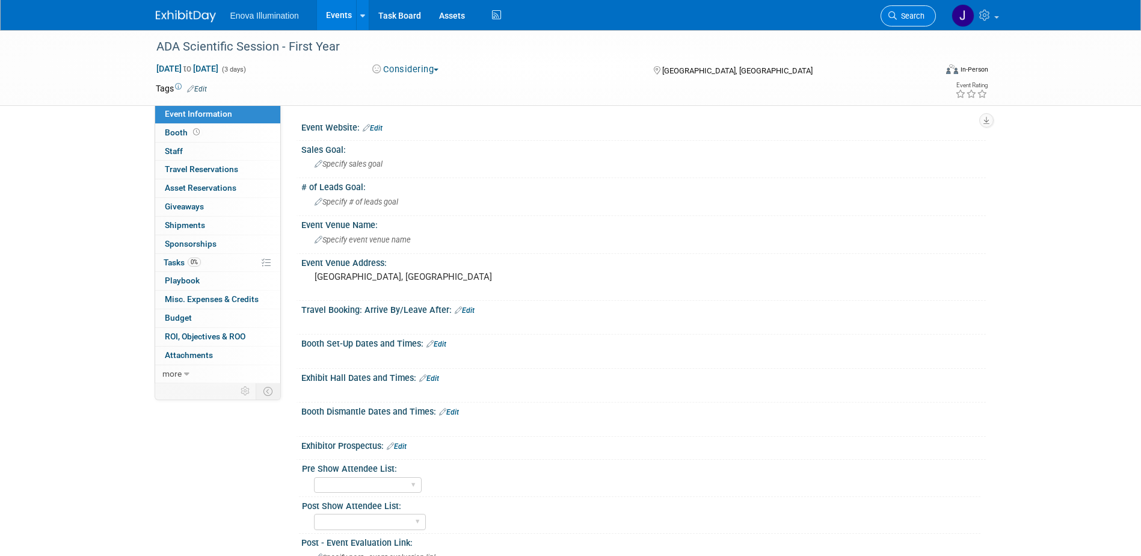
click at [914, 22] on link "Search" at bounding box center [908, 15] width 55 height 21
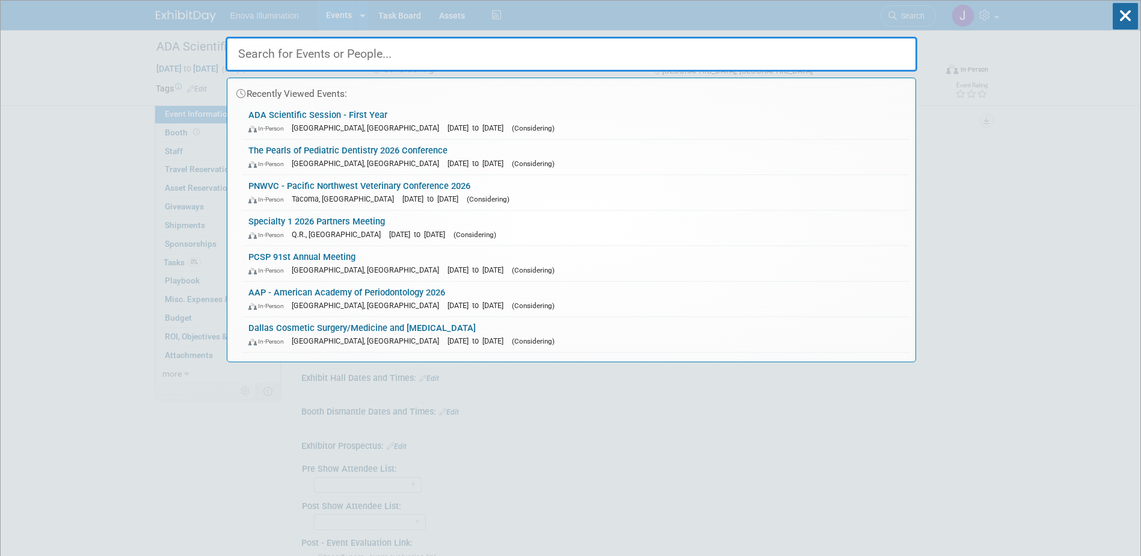
click at [864, 42] on input "text" at bounding box center [572, 54] width 692 height 35
type input "J"
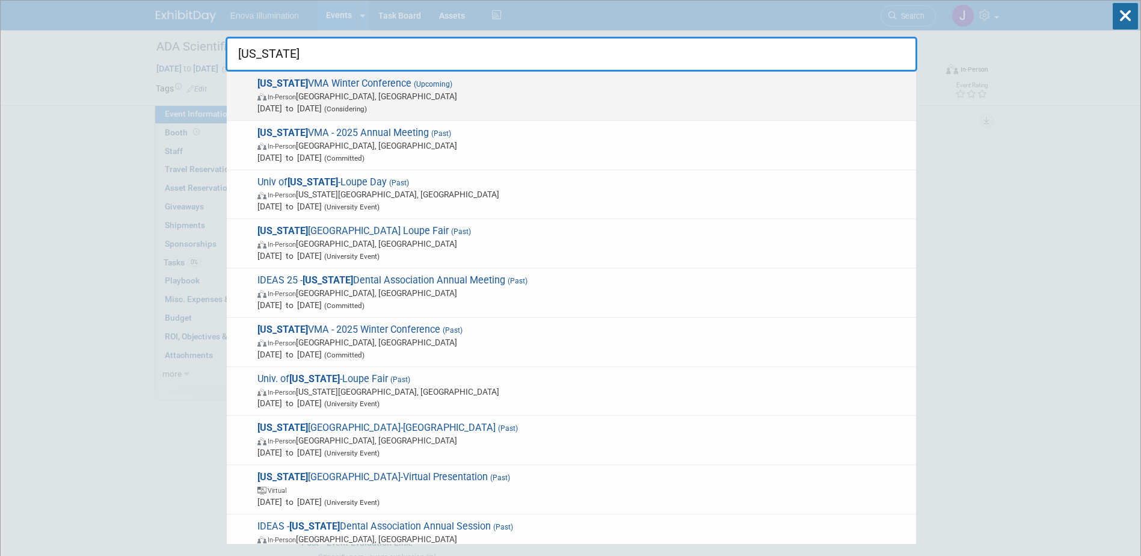
type input "Iowa"
click at [307, 85] on span "Iowa VMA Winter Conference (Upcoming) In-Person Altoona, IA Feb 12, 2026 to Feb…" at bounding box center [582, 96] width 656 height 37
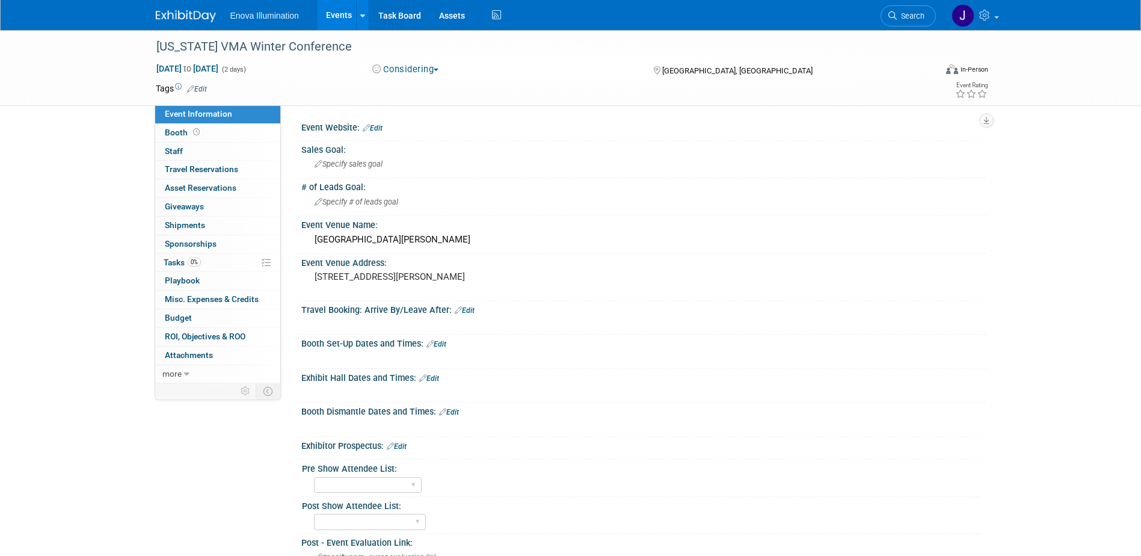
click at [173, 19] on img at bounding box center [186, 16] width 60 height 12
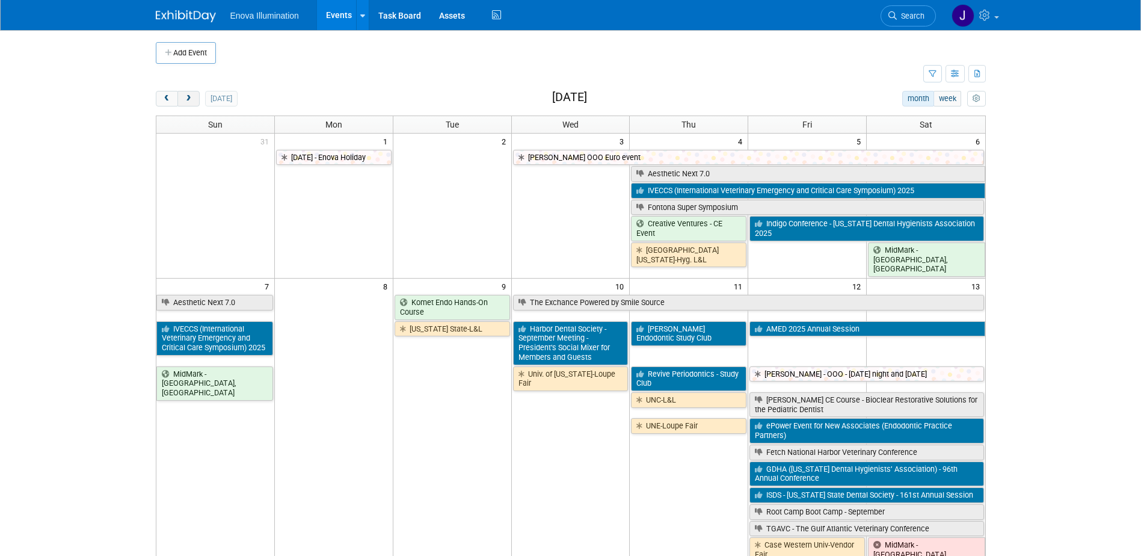
click at [191, 100] on span "next" at bounding box center [188, 99] width 9 height 8
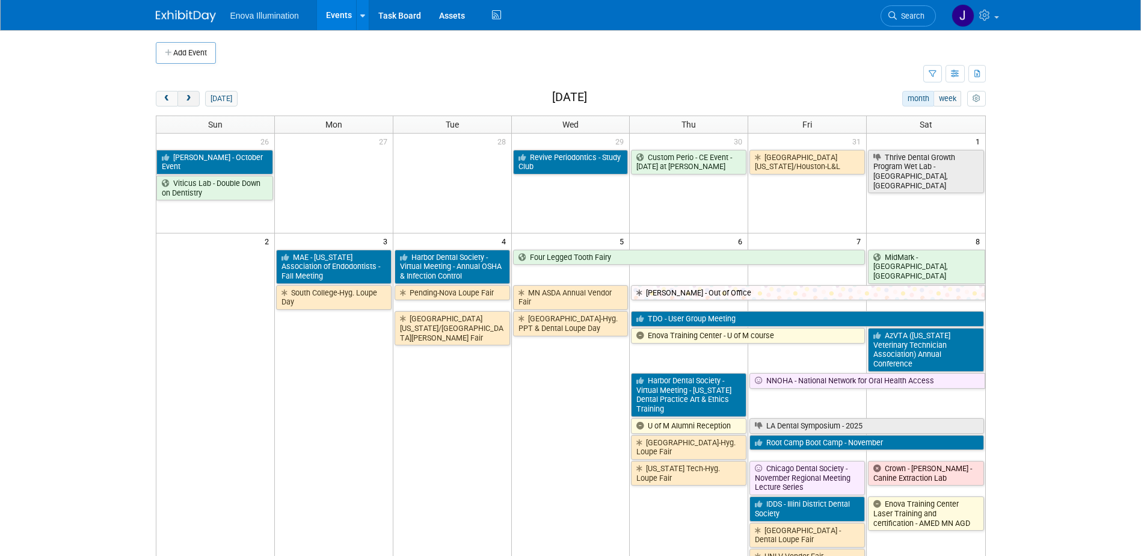
click at [191, 100] on span "next" at bounding box center [188, 99] width 9 height 8
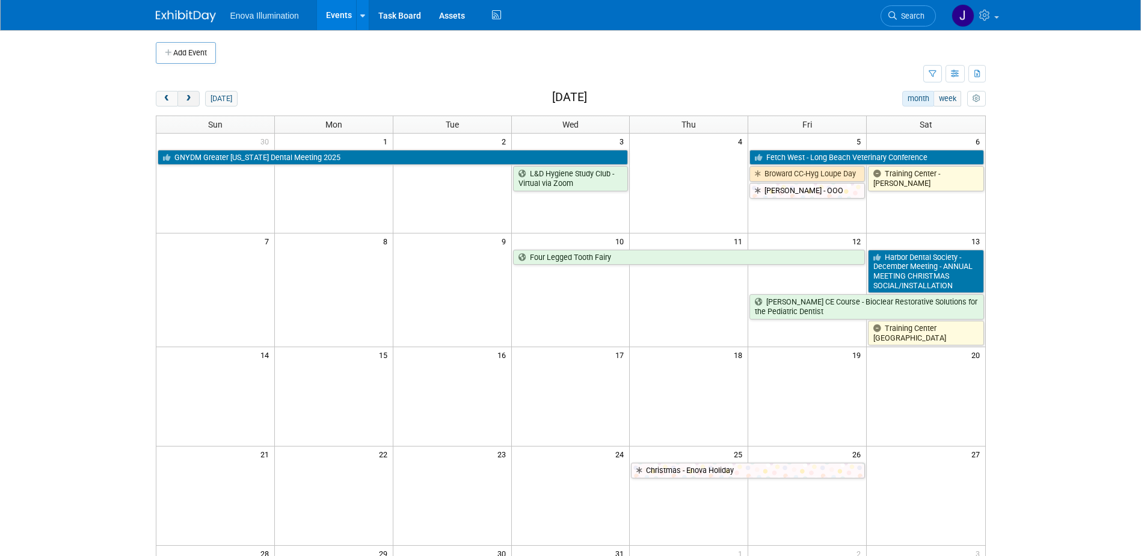
click at [191, 100] on span "next" at bounding box center [188, 99] width 9 height 8
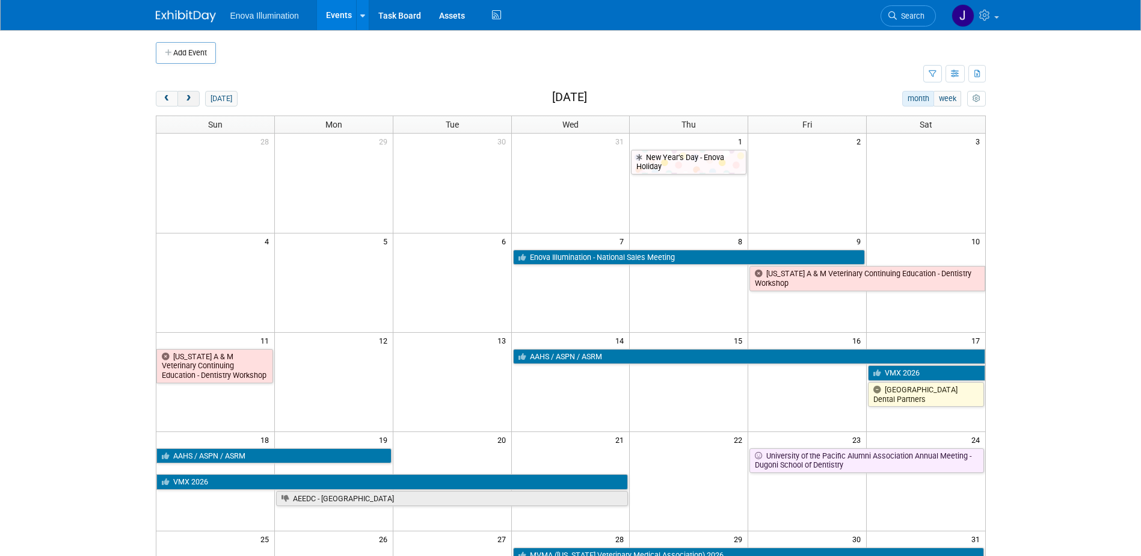
click at [191, 100] on span "next" at bounding box center [188, 99] width 9 height 8
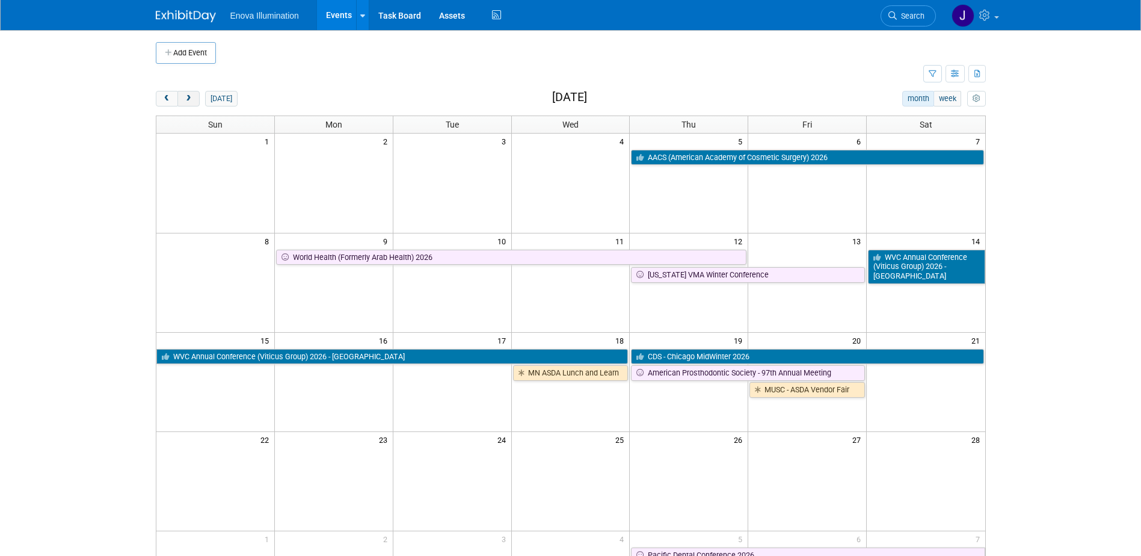
click at [191, 100] on span "next" at bounding box center [188, 99] width 9 height 8
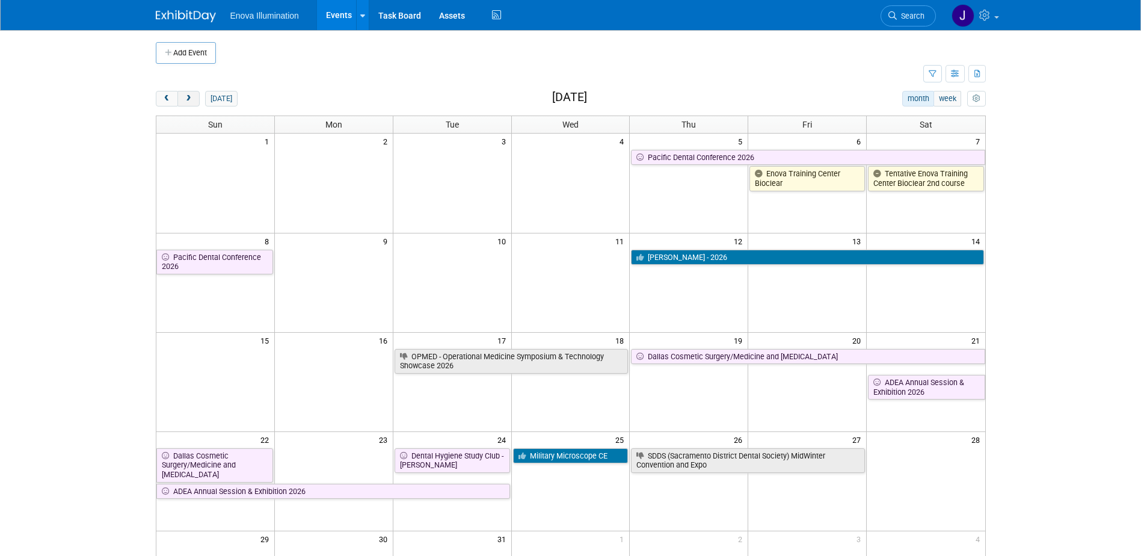
click at [191, 100] on span "next" at bounding box center [188, 99] width 9 height 8
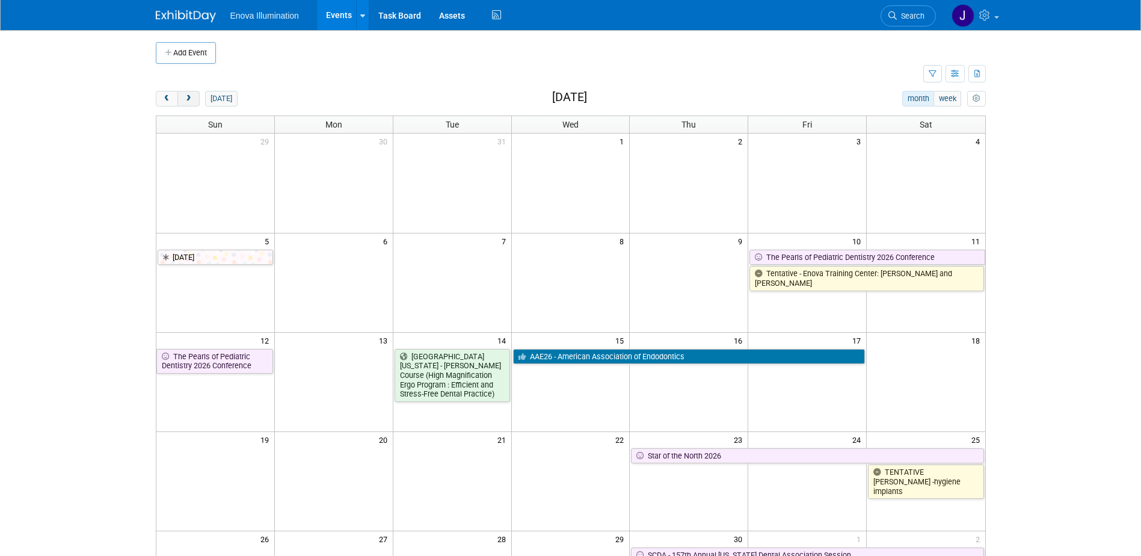
click at [191, 100] on span "next" at bounding box center [188, 99] width 9 height 8
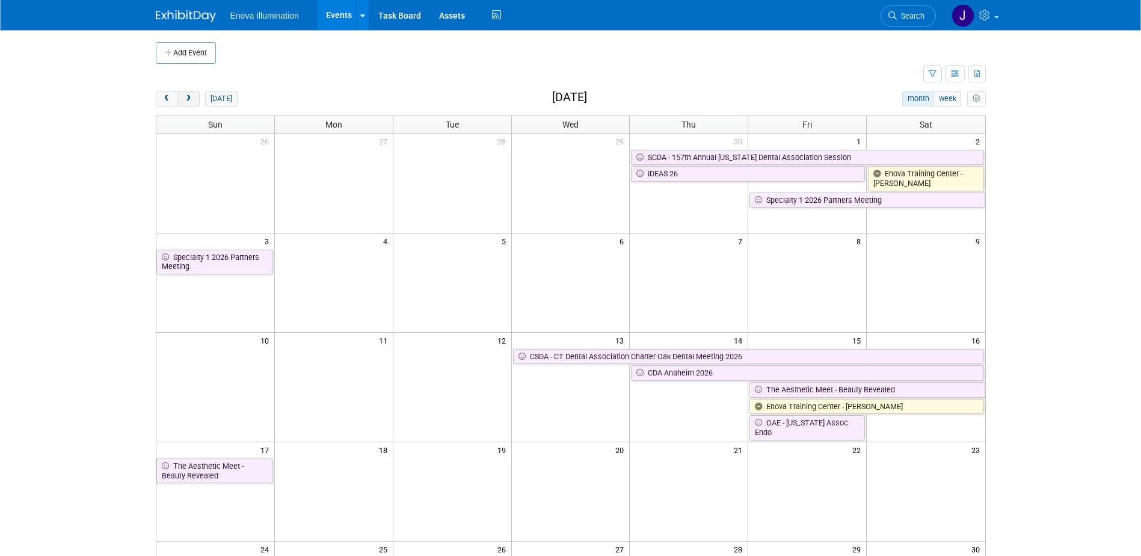
click at [191, 100] on span "next" at bounding box center [188, 99] width 9 height 8
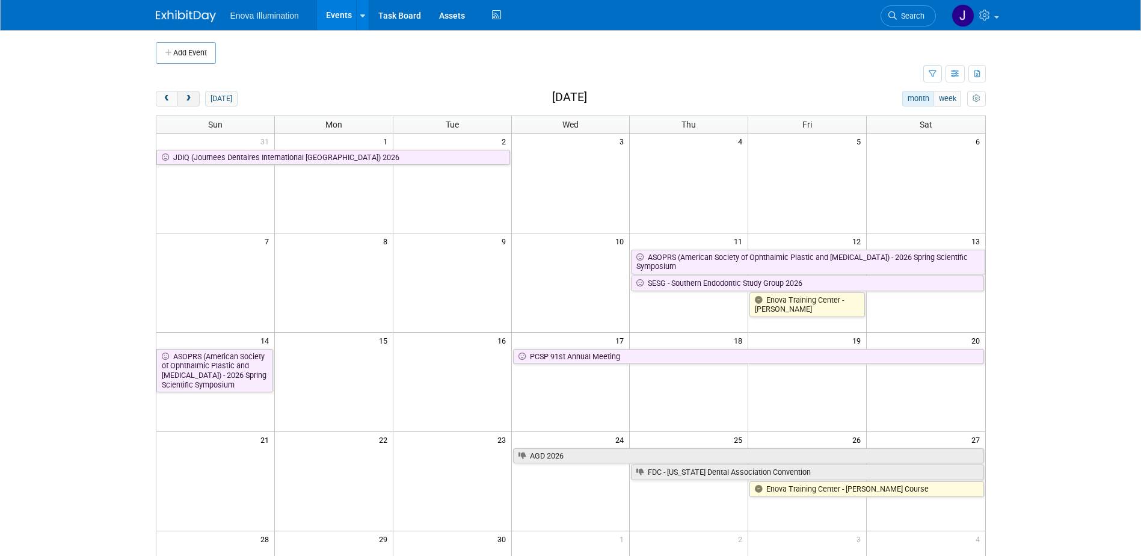
click at [191, 100] on span "next" at bounding box center [188, 99] width 9 height 8
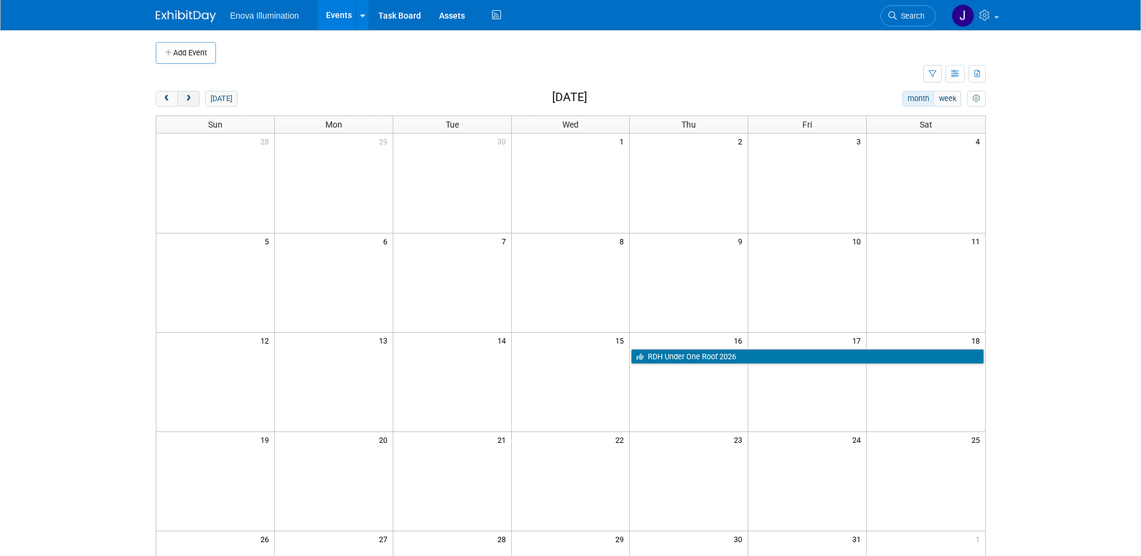
click at [191, 100] on span "next" at bounding box center [188, 99] width 9 height 8
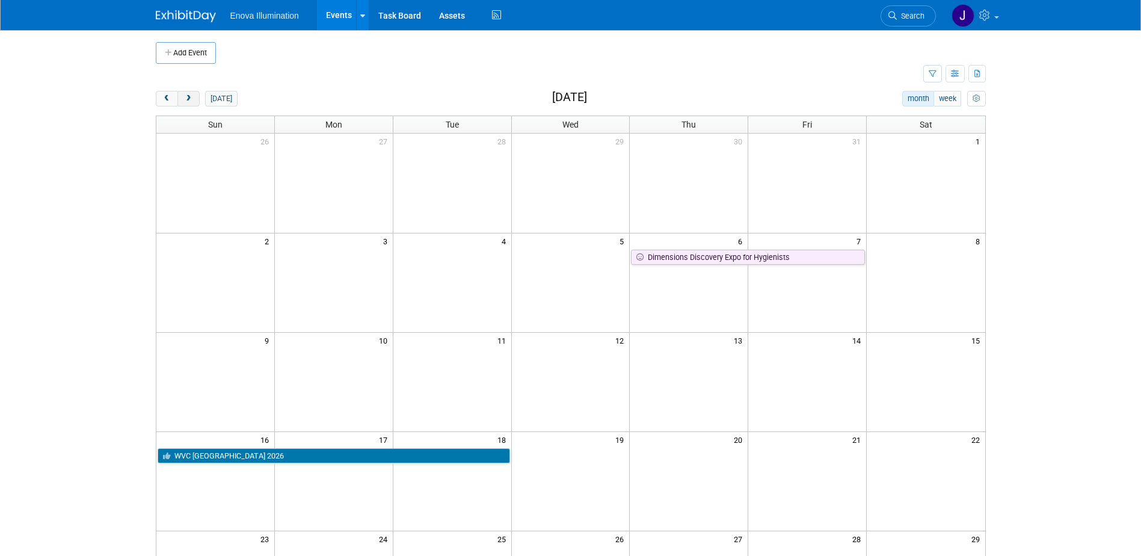
click at [191, 100] on span "next" at bounding box center [188, 99] width 9 height 8
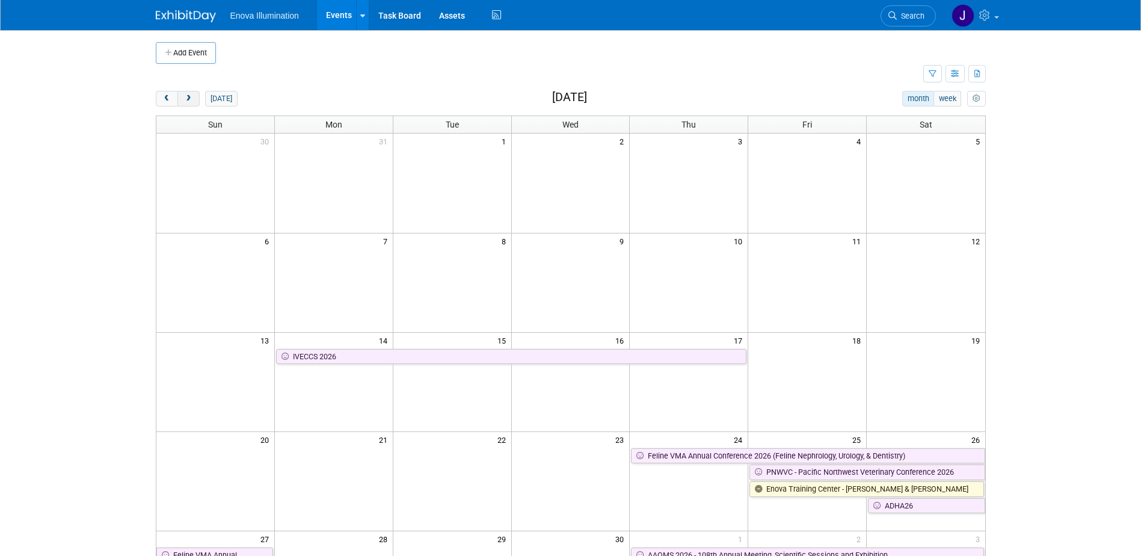
click at [191, 100] on span "next" at bounding box center [188, 99] width 9 height 8
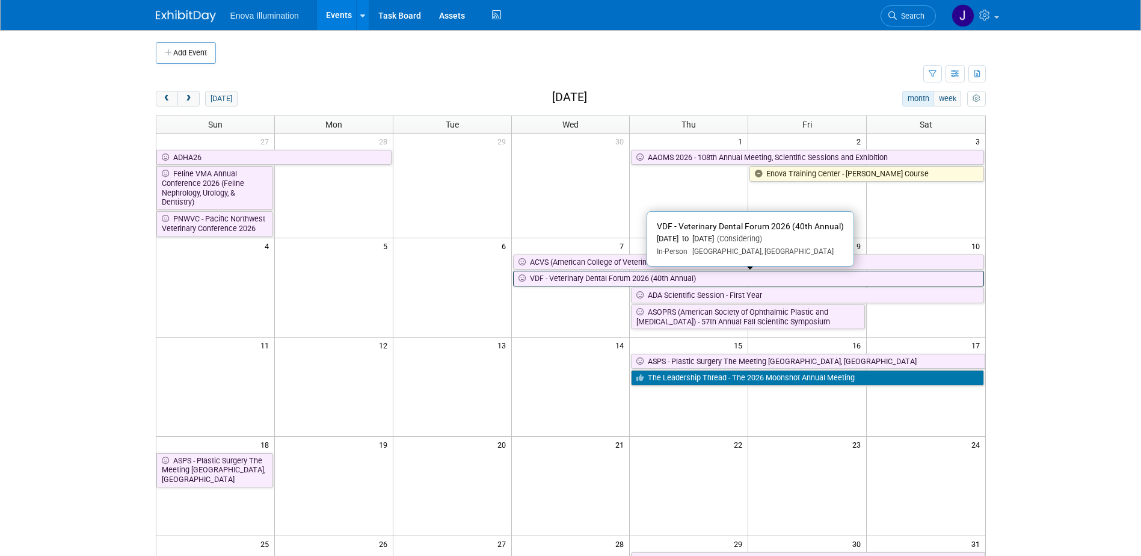
click at [553, 279] on link "VDF - Veterinary Dental Forum 2026 (40th Annual)" at bounding box center [748, 279] width 471 height 16
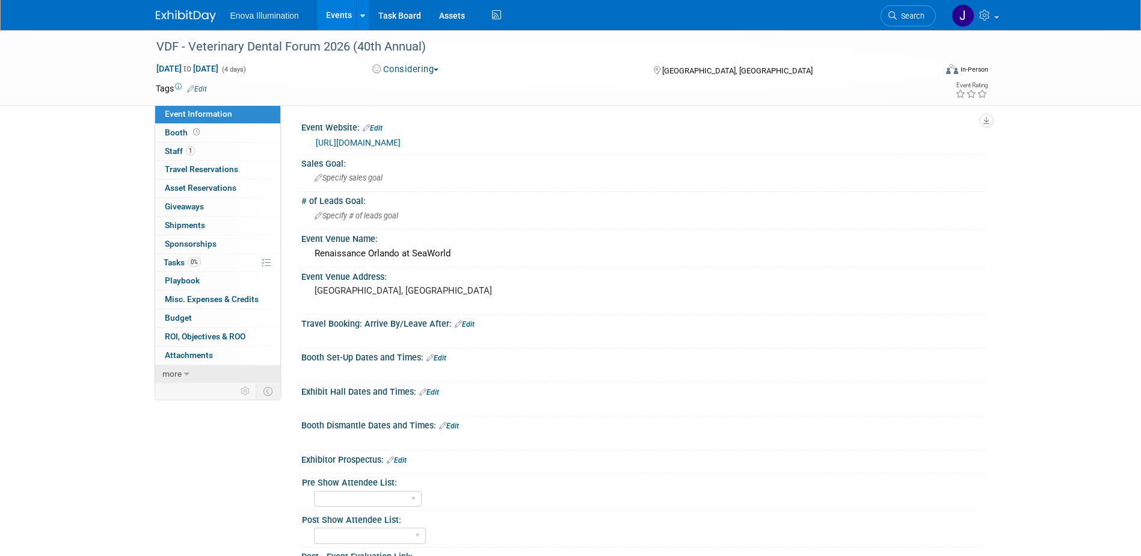
click at [218, 367] on link "more" at bounding box center [217, 374] width 125 height 18
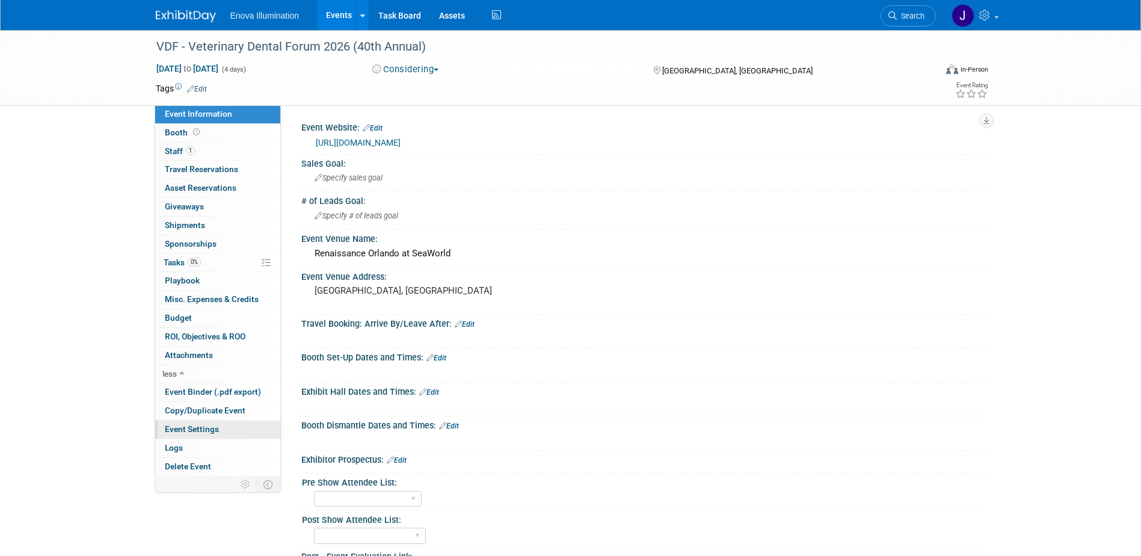
click at [205, 437] on link "Event Settings" at bounding box center [217, 429] width 125 height 18
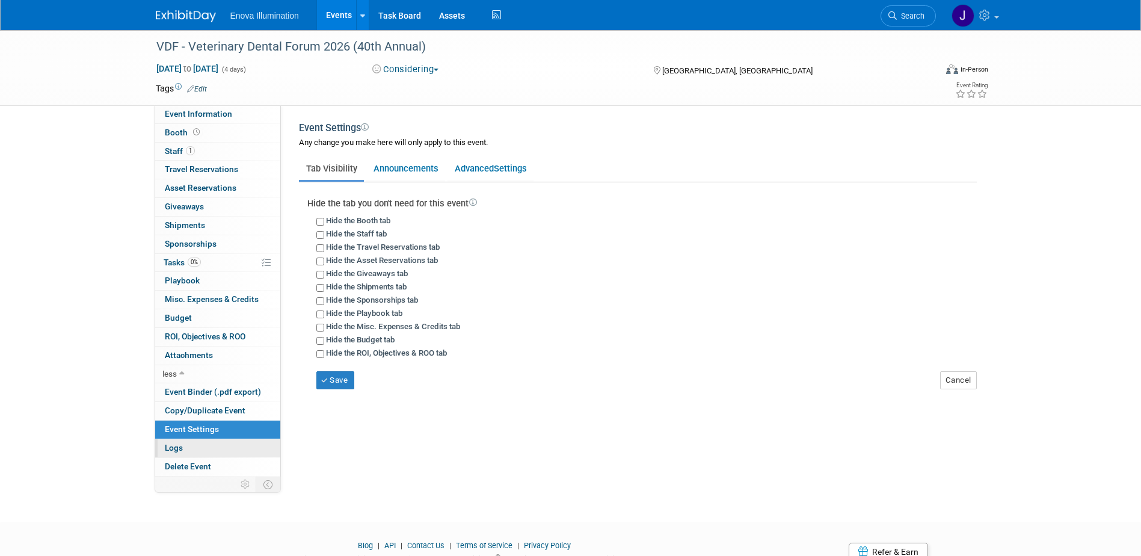
click at [205, 444] on link "Logs" at bounding box center [217, 448] width 125 height 18
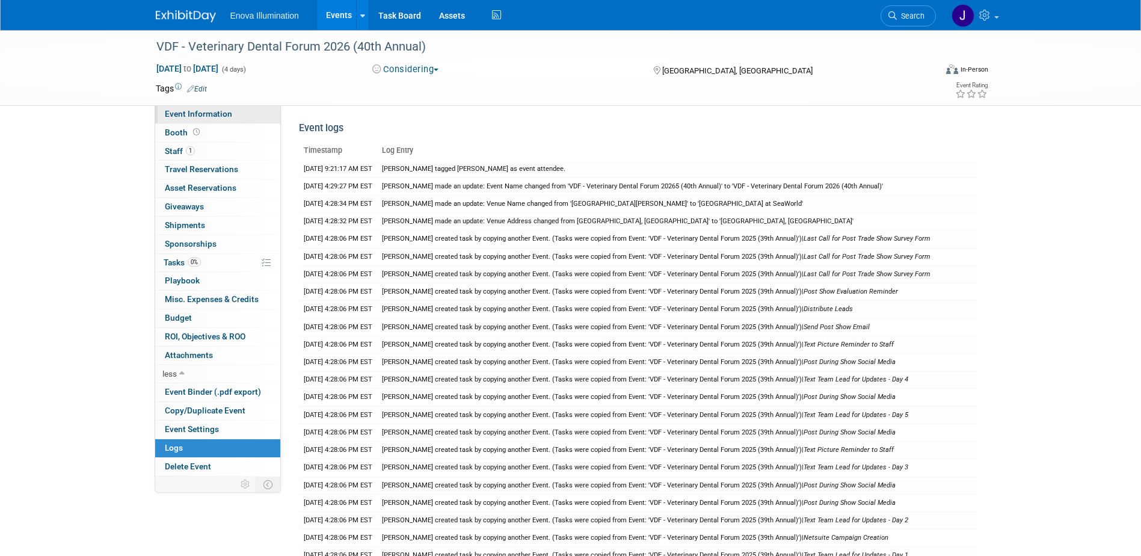
click at [223, 111] on span "Event Information" at bounding box center [198, 114] width 67 height 10
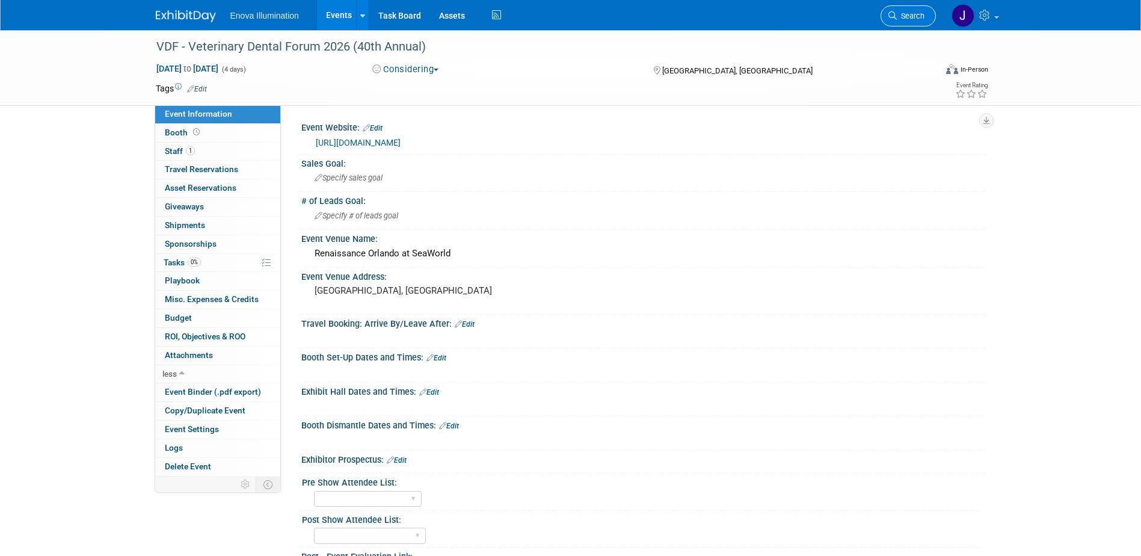
click at [897, 13] on span "Search" at bounding box center [911, 15] width 28 height 9
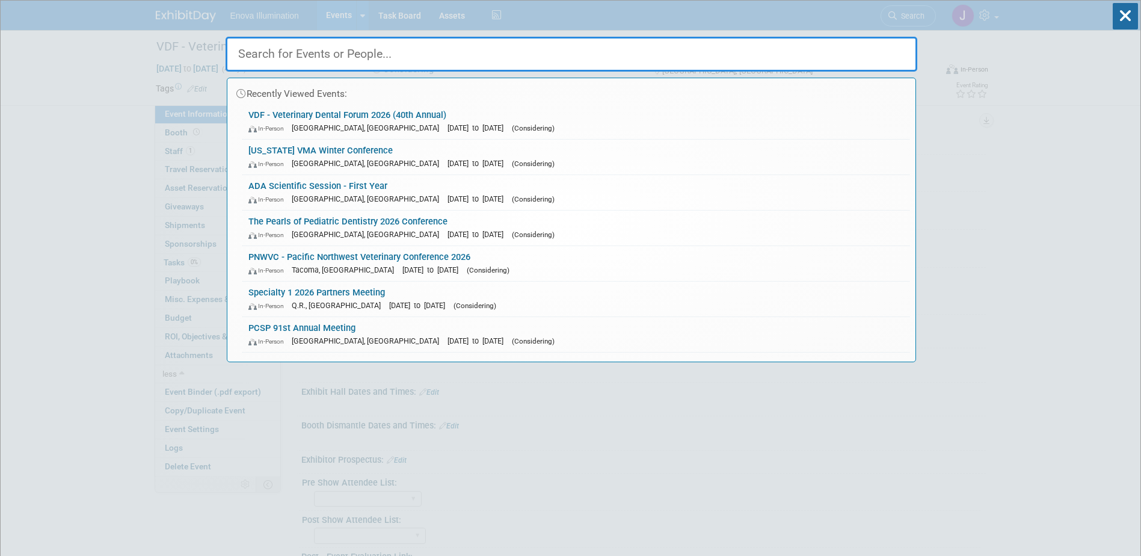
click at [856, 47] on input "text" at bounding box center [572, 54] width 692 height 35
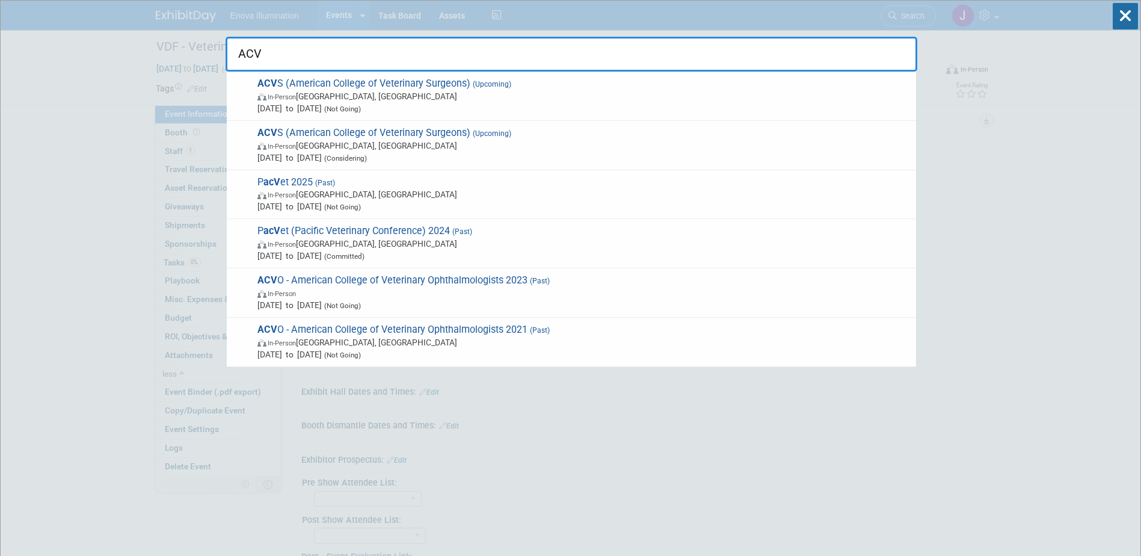
type input "ACV"
drag, startPoint x: 96, startPoint y: 48, endPoint x: 118, endPoint y: 1, distance: 52.2
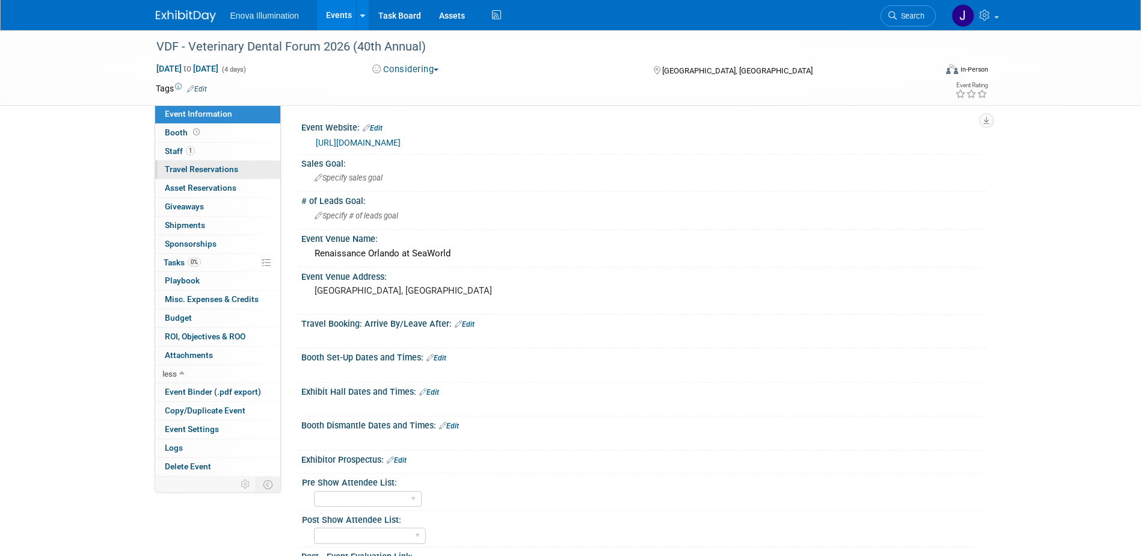
click at [197, 169] on span "Travel Reservations 0" at bounding box center [201, 169] width 73 height 10
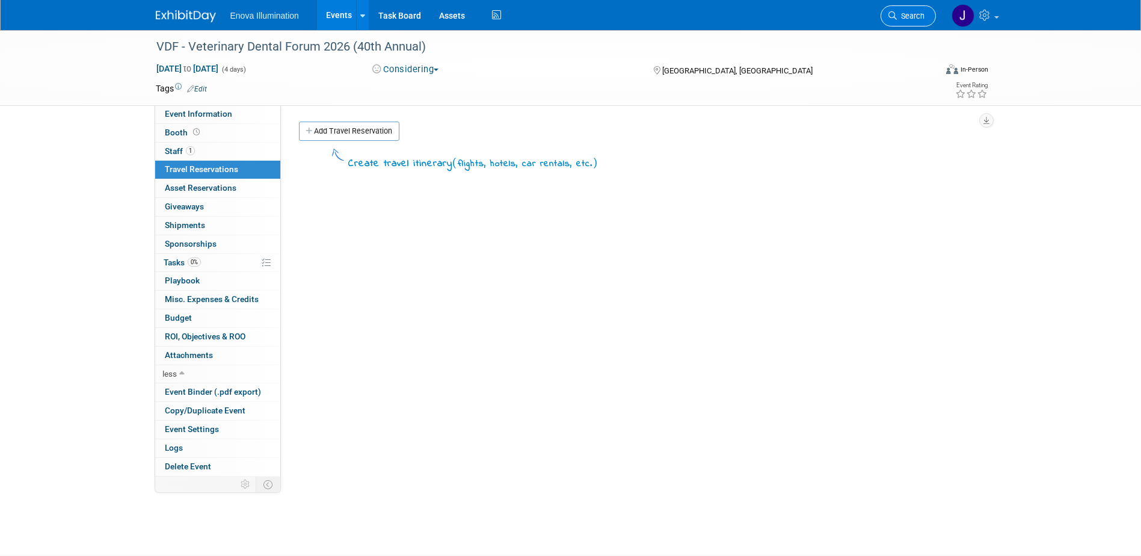
click at [908, 9] on link "Search" at bounding box center [908, 15] width 55 height 21
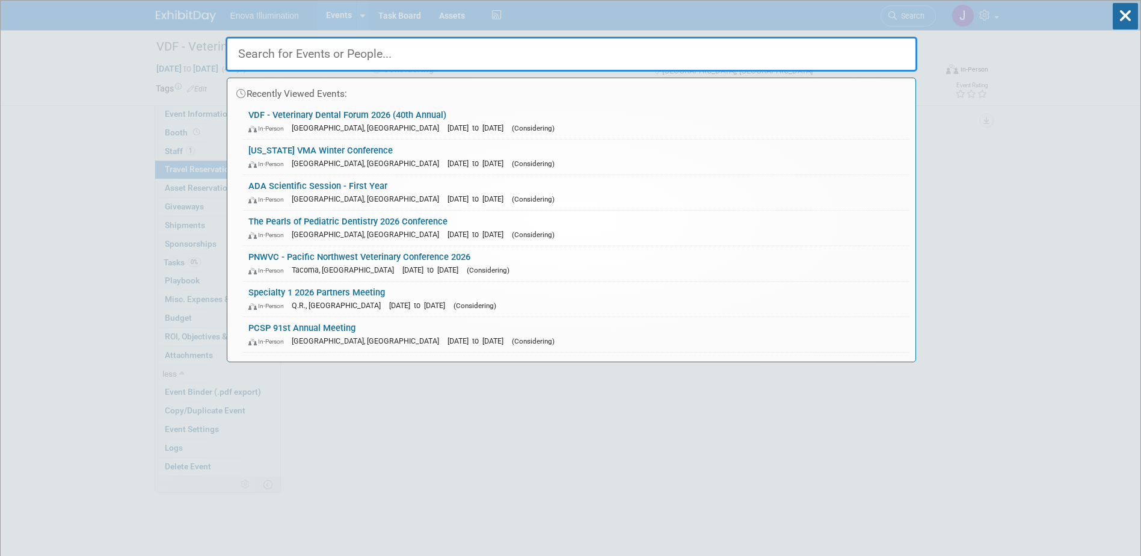
click at [813, 64] on input "text" at bounding box center [572, 54] width 692 height 35
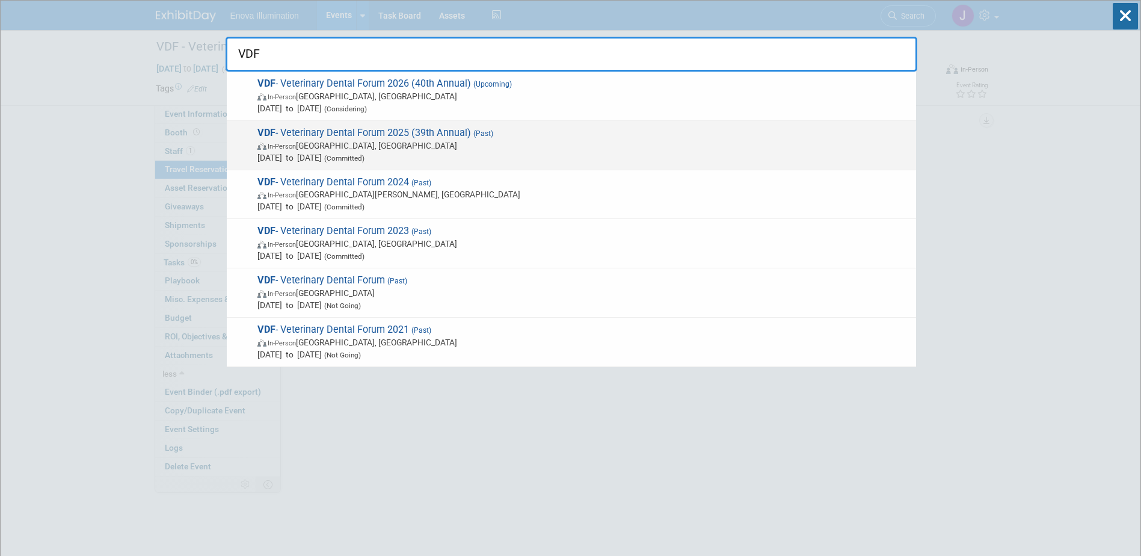
type input "VDF"
click at [297, 154] on span "Sep 24, 2025 to Sep 27, 2025 (Committed)" at bounding box center [583, 158] width 653 height 12
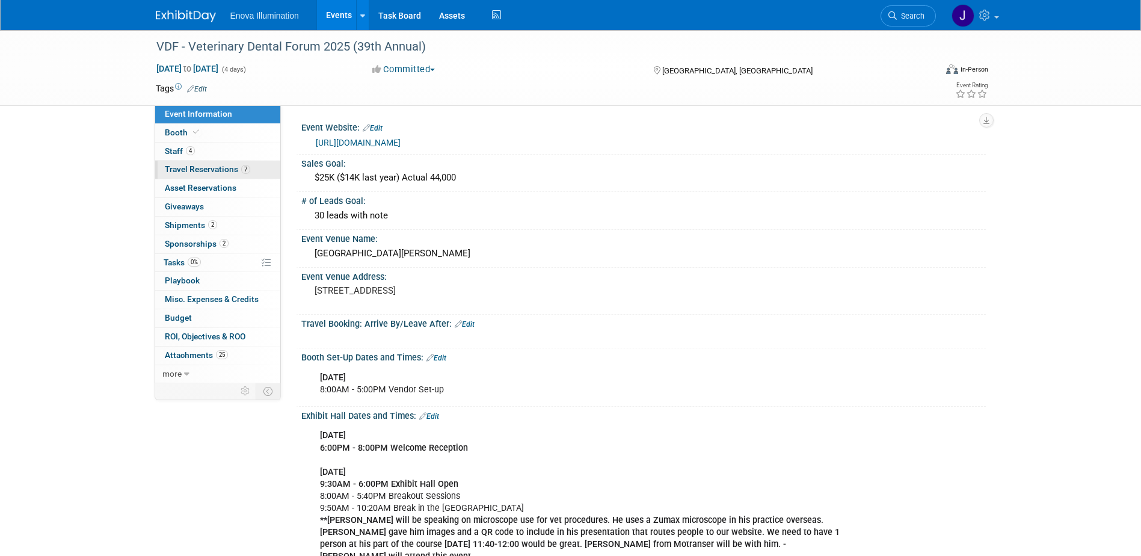
click at [225, 169] on span "Travel Reservations 7" at bounding box center [207, 169] width 85 height 10
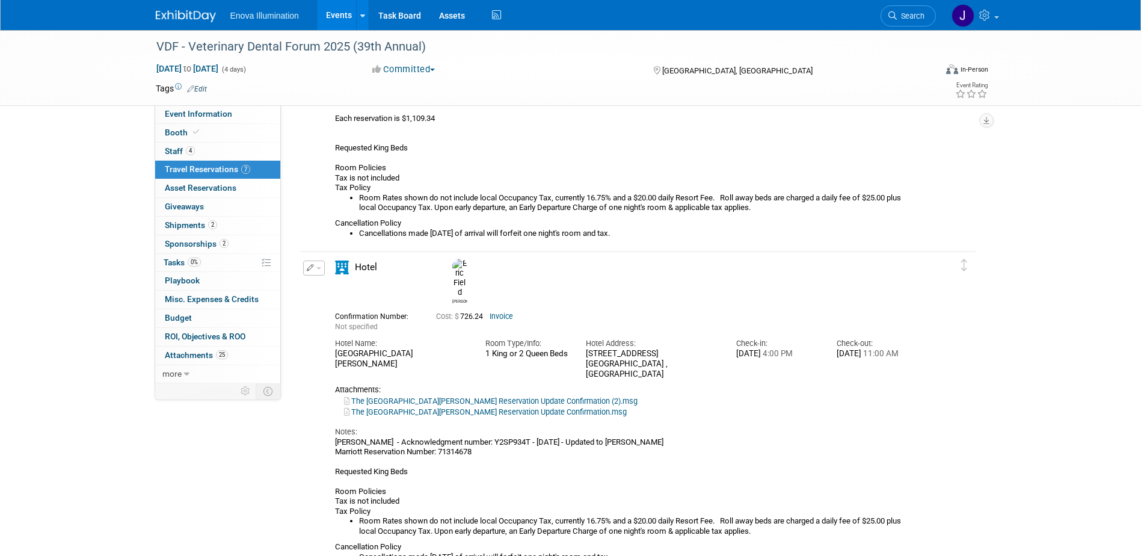
scroll to position [1444, 0]
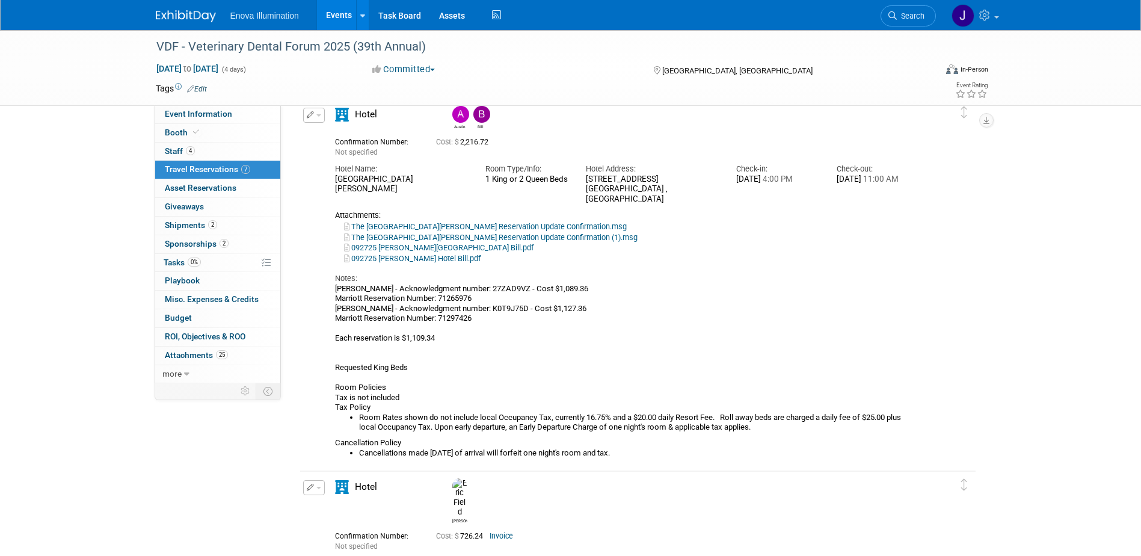
click at [386, 248] on link "092725 [PERSON_NAME][GEOGRAPHIC_DATA] Bill.pdf" at bounding box center [438, 247] width 189 height 9
click at [401, 260] on link "092725 [PERSON_NAME] Hotel Bill.pdf" at bounding box center [412, 258] width 137 height 9
